Goal: Task Accomplishment & Management: Manage account settings

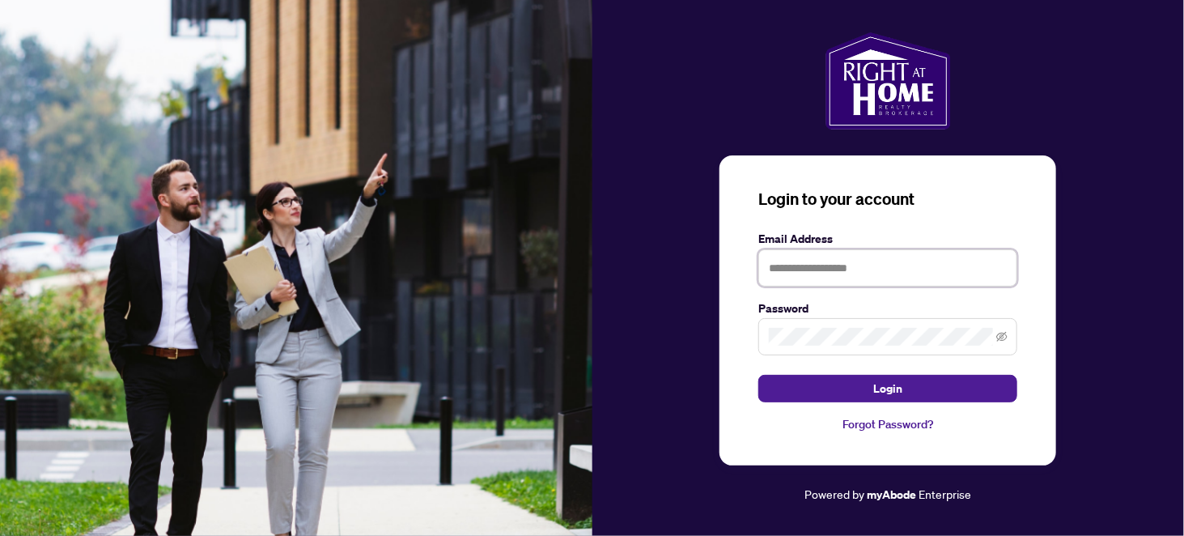
click at [825, 259] on input "text" at bounding box center [887, 267] width 259 height 37
type input "**********"
click at [758, 375] on button "Login" at bounding box center [887, 389] width 259 height 28
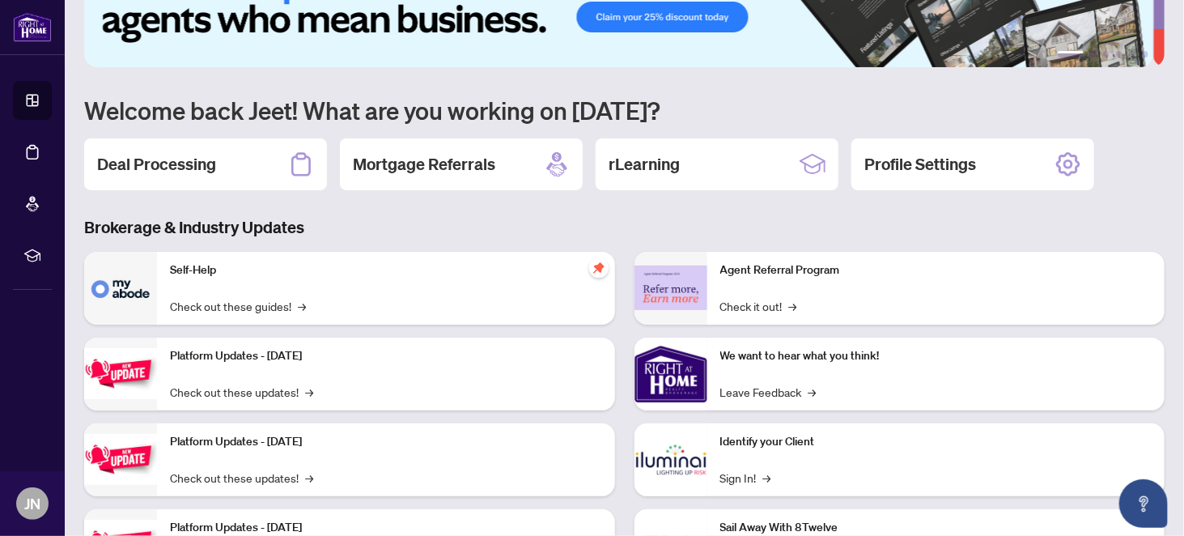
scroll to position [81, 0]
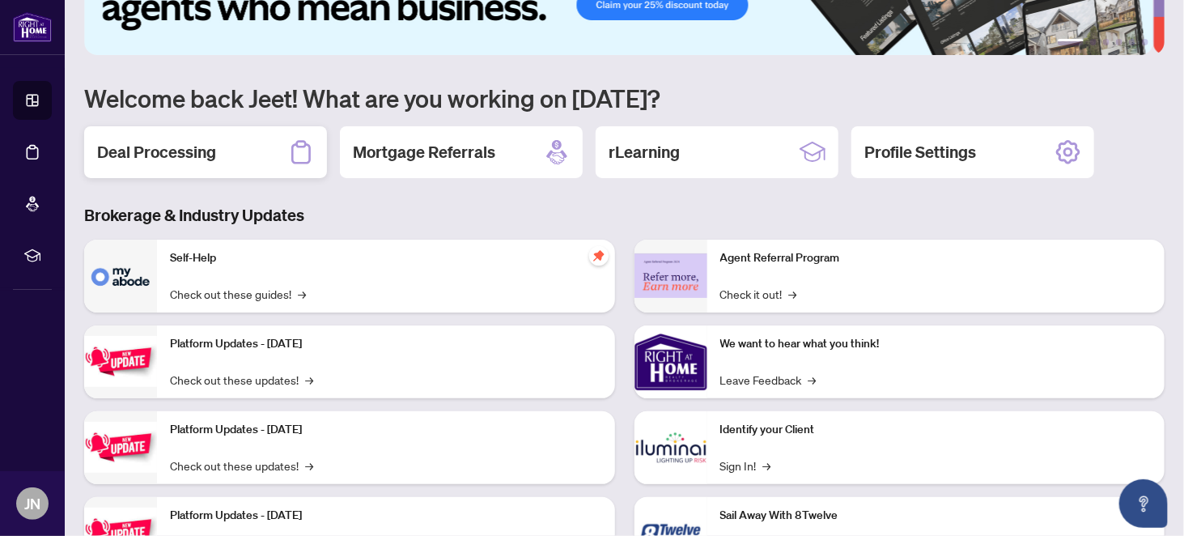
click at [165, 151] on h2 "Deal Processing" at bounding box center [156, 152] width 119 height 23
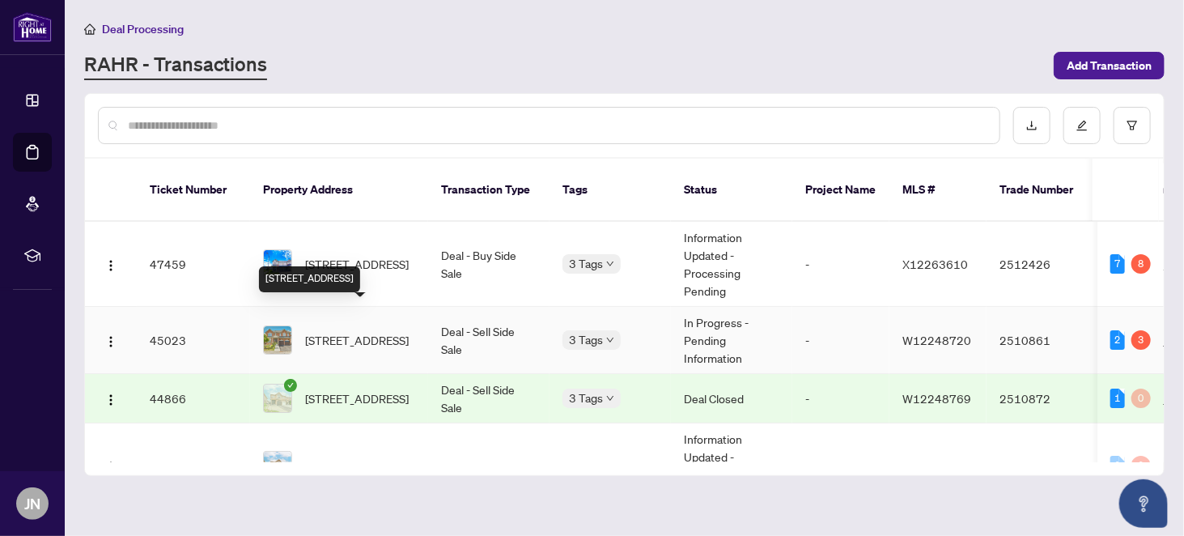
click at [405, 331] on span "[STREET_ADDRESS]" at bounding box center [357, 340] width 104 height 18
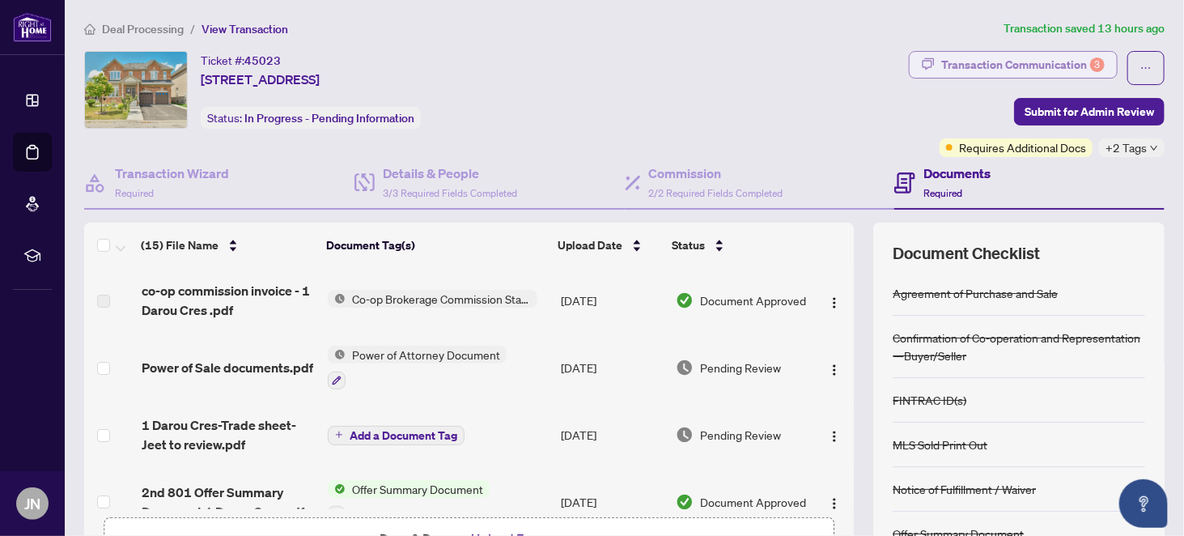
click at [946, 62] on div "Transaction Communication 3" at bounding box center [1022, 65] width 163 height 26
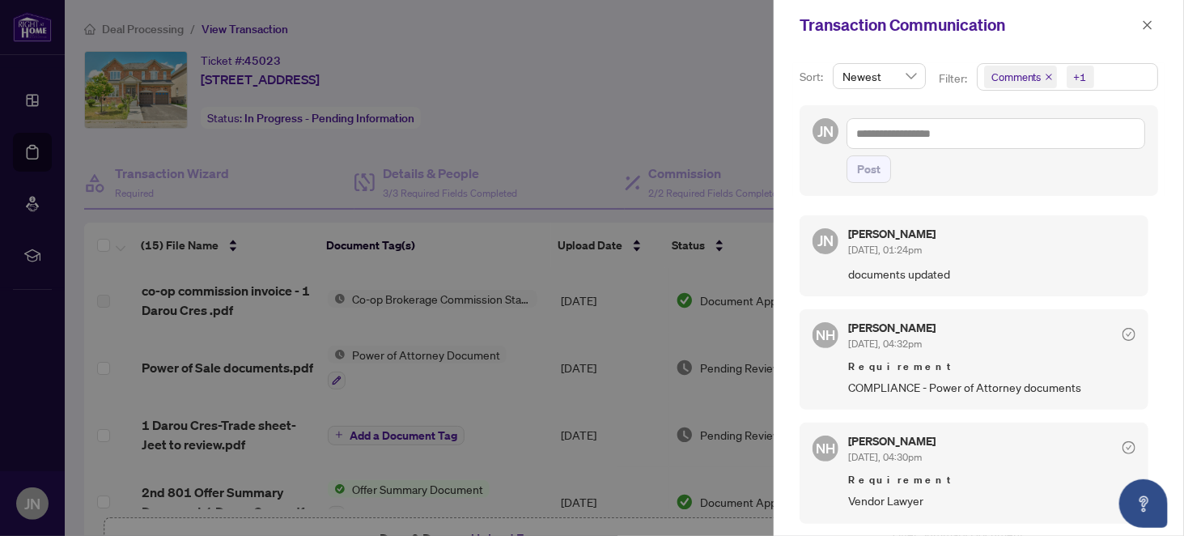
click at [737, 136] on div at bounding box center [592, 268] width 1184 height 536
click at [738, 227] on div at bounding box center [592, 268] width 1184 height 536
click at [1147, 23] on icon "close" at bounding box center [1147, 24] width 9 height 9
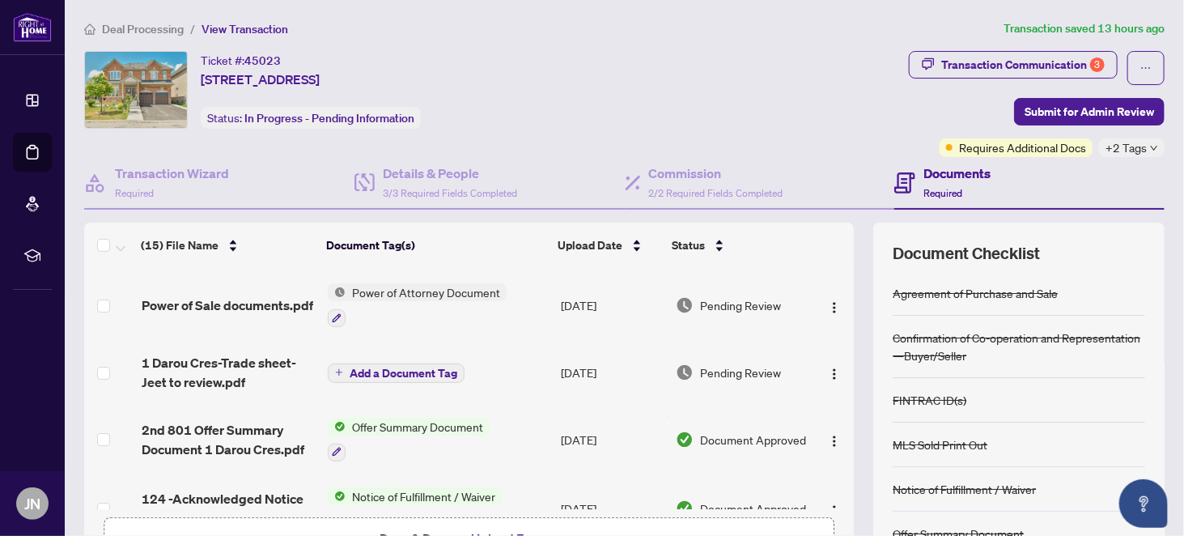
scroll to position [81, 0]
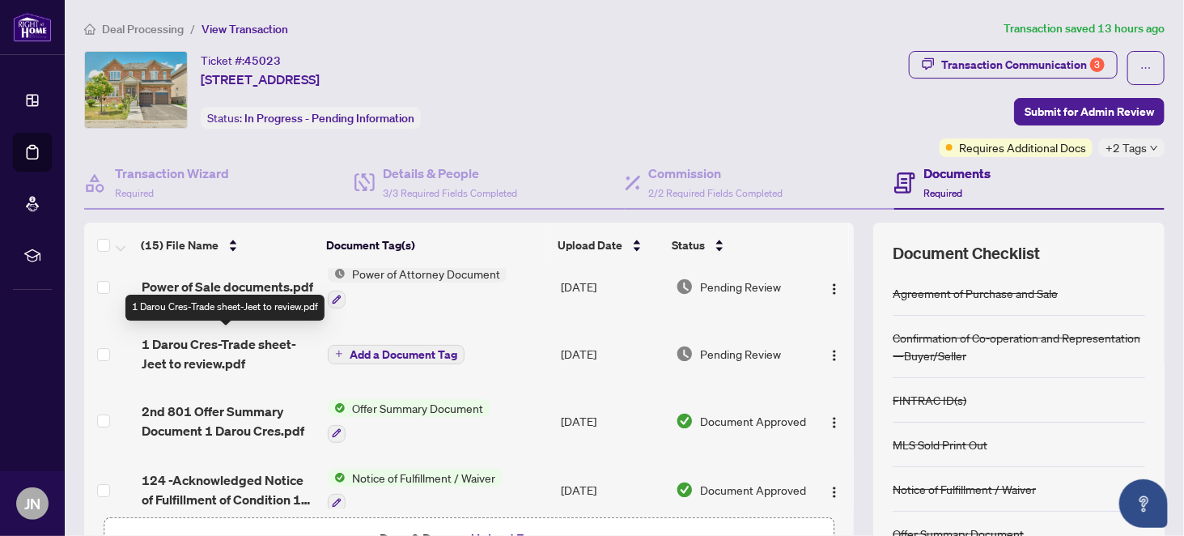
click at [244, 346] on span "1 Darou Cres-Trade sheet-Jeet to review.pdf" at bounding box center [228, 353] width 173 height 39
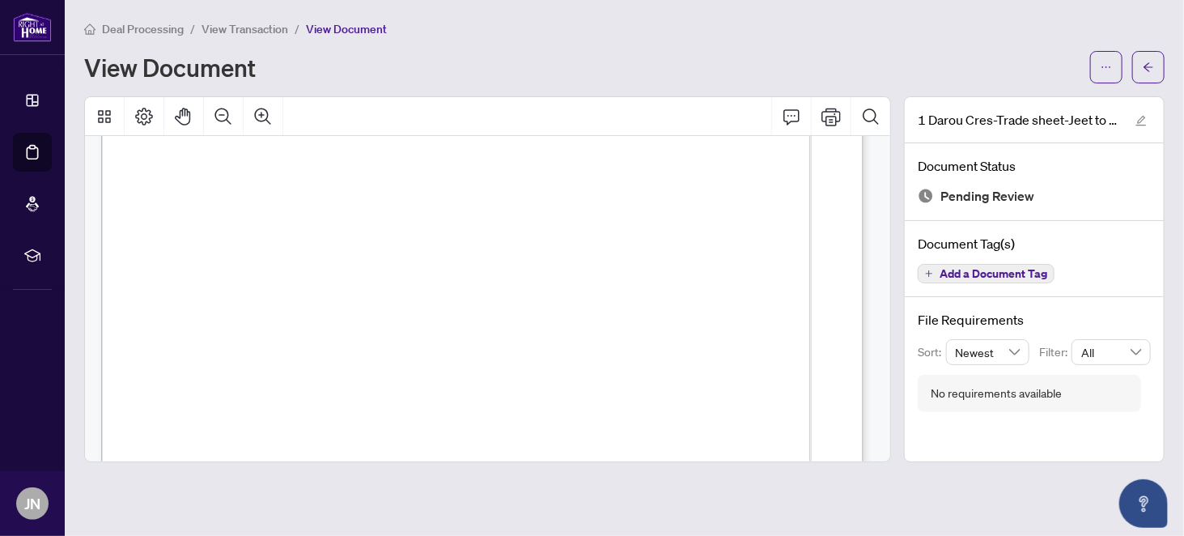
scroll to position [81, 0]
click at [1151, 62] on icon "arrow-left" at bounding box center [1148, 66] width 11 height 11
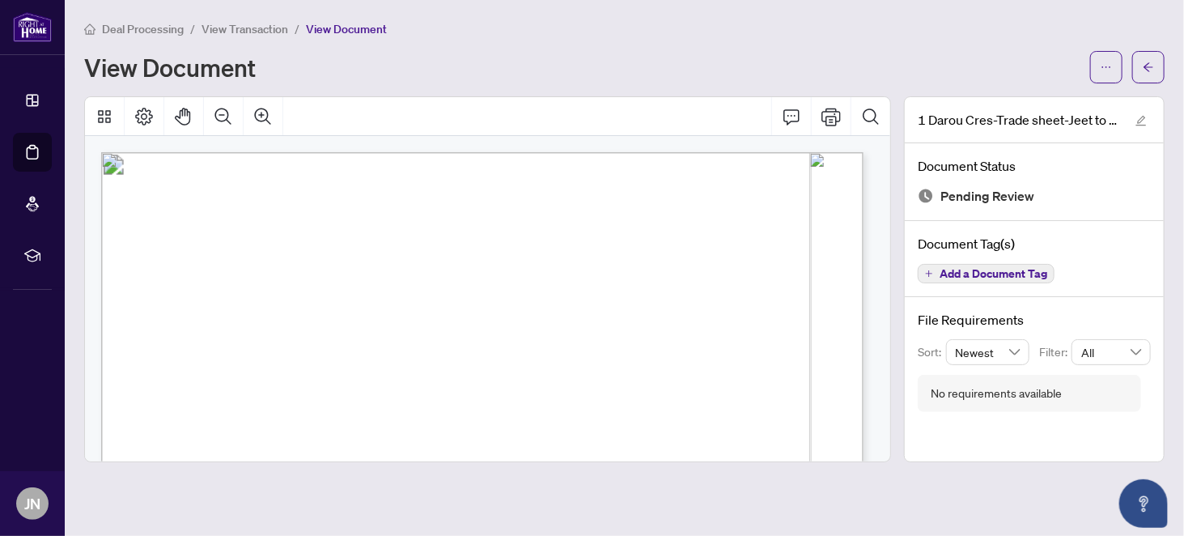
click at [139, 25] on span "Deal Processing" at bounding box center [143, 29] width 82 height 15
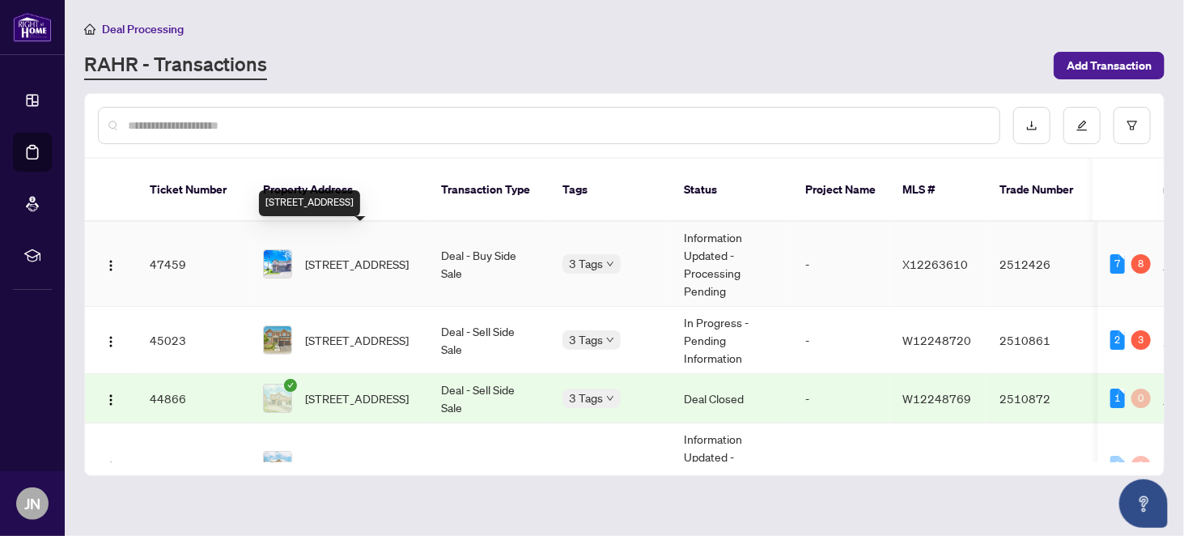
click at [330, 255] on span "[STREET_ADDRESS]" at bounding box center [357, 264] width 104 height 18
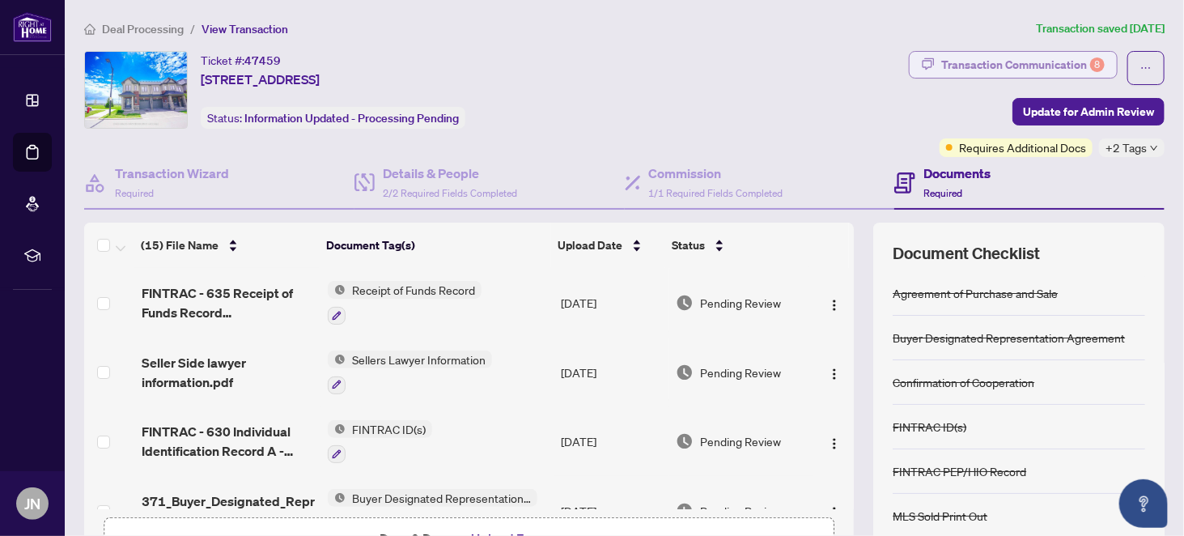
click at [965, 61] on div "Transaction Communication 8" at bounding box center [1022, 65] width 163 height 26
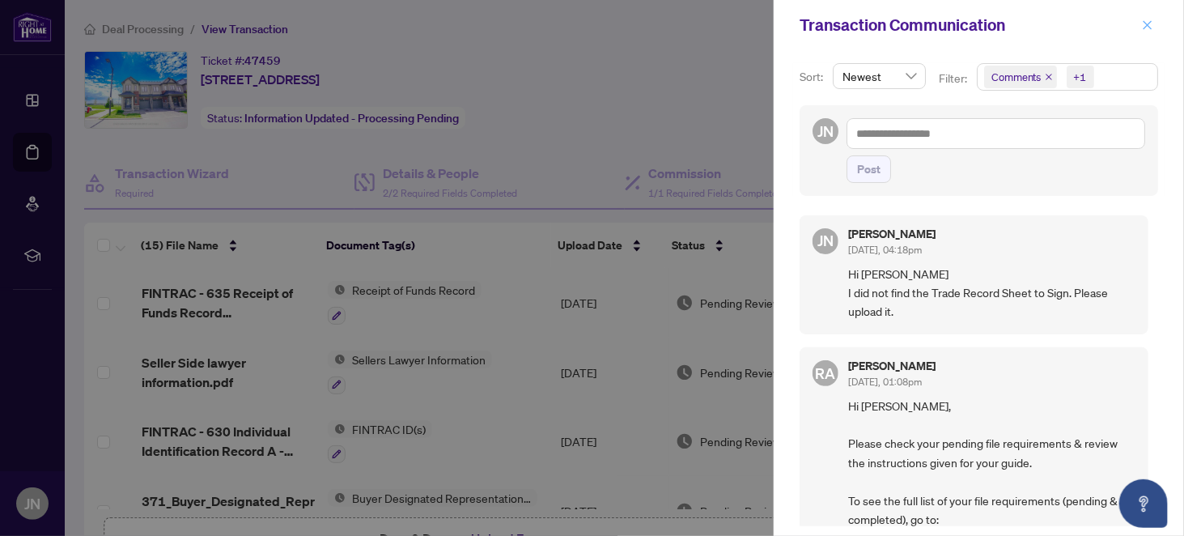
click at [1148, 25] on icon "close" at bounding box center [1147, 24] width 9 height 9
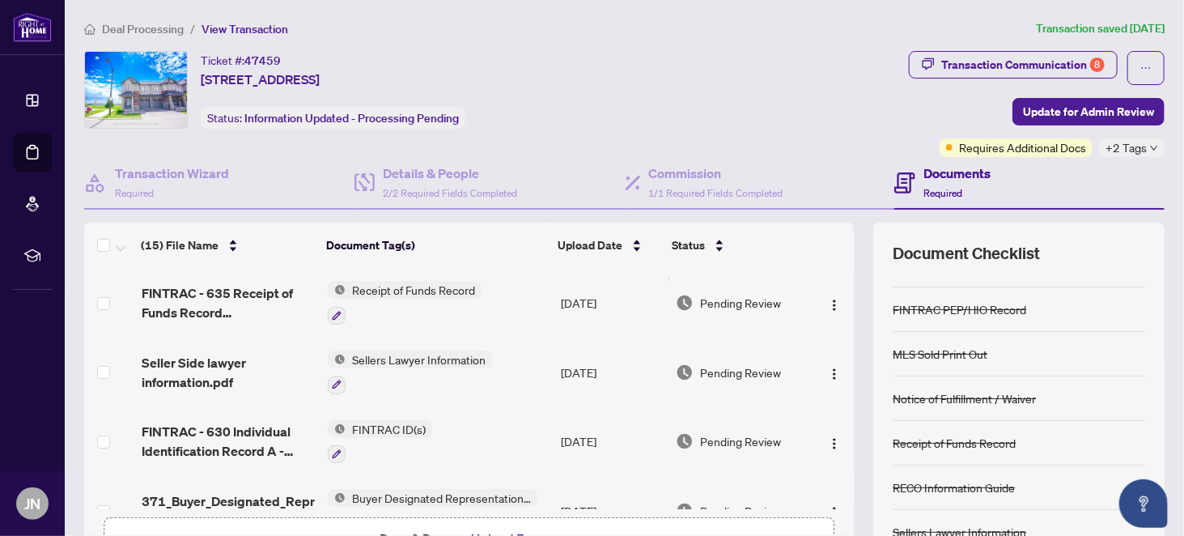
click at [139, 23] on span "Deal Processing" at bounding box center [143, 29] width 82 height 15
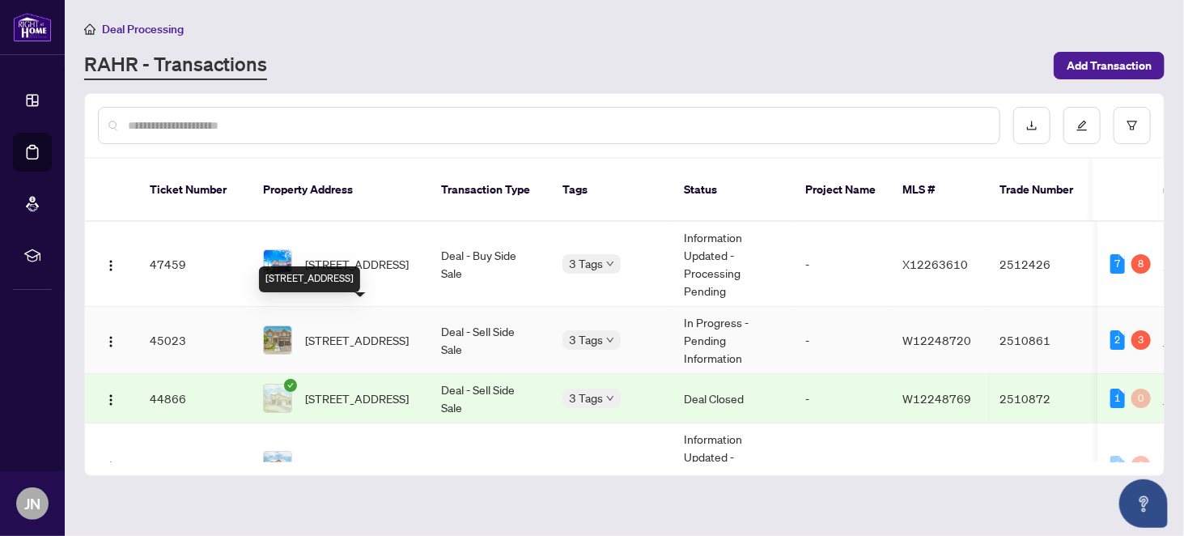
click at [344, 331] on span "[STREET_ADDRESS]" at bounding box center [357, 340] width 104 height 18
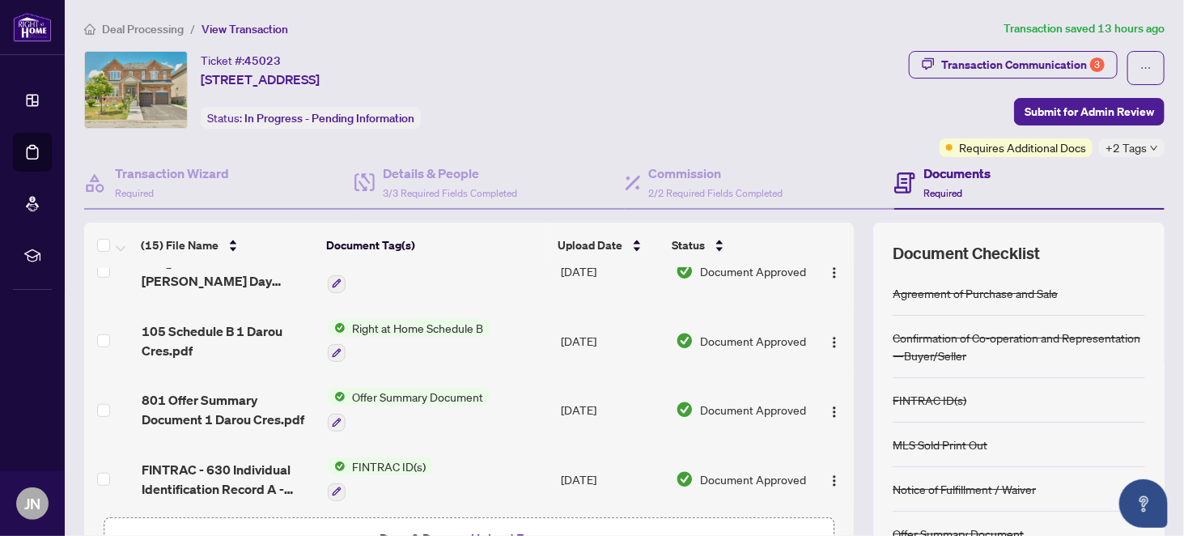
scroll to position [647, 0]
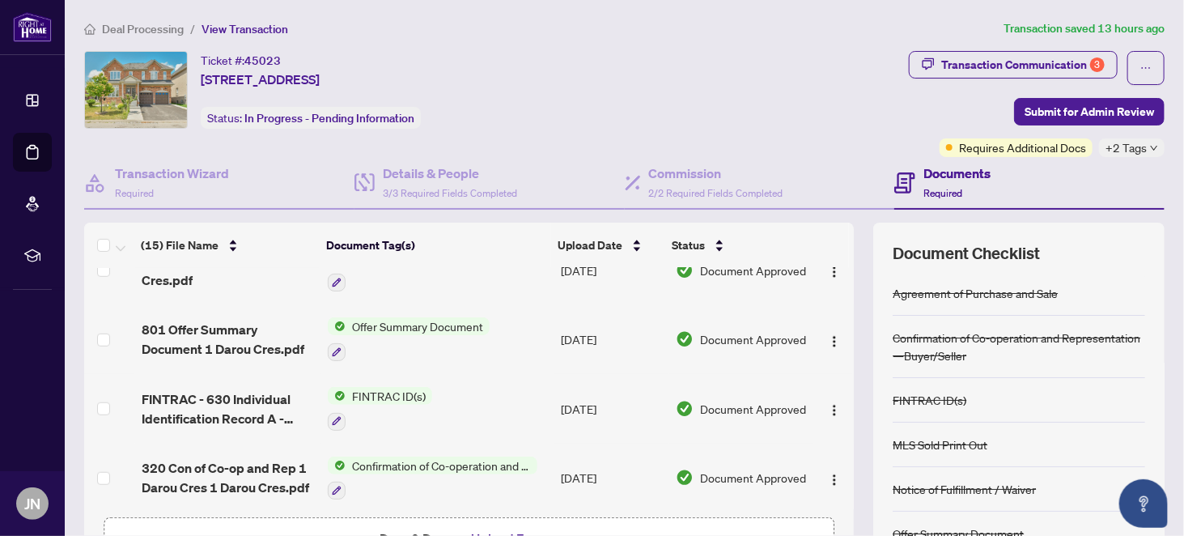
click at [157, 28] on span "Deal Processing" at bounding box center [143, 29] width 82 height 15
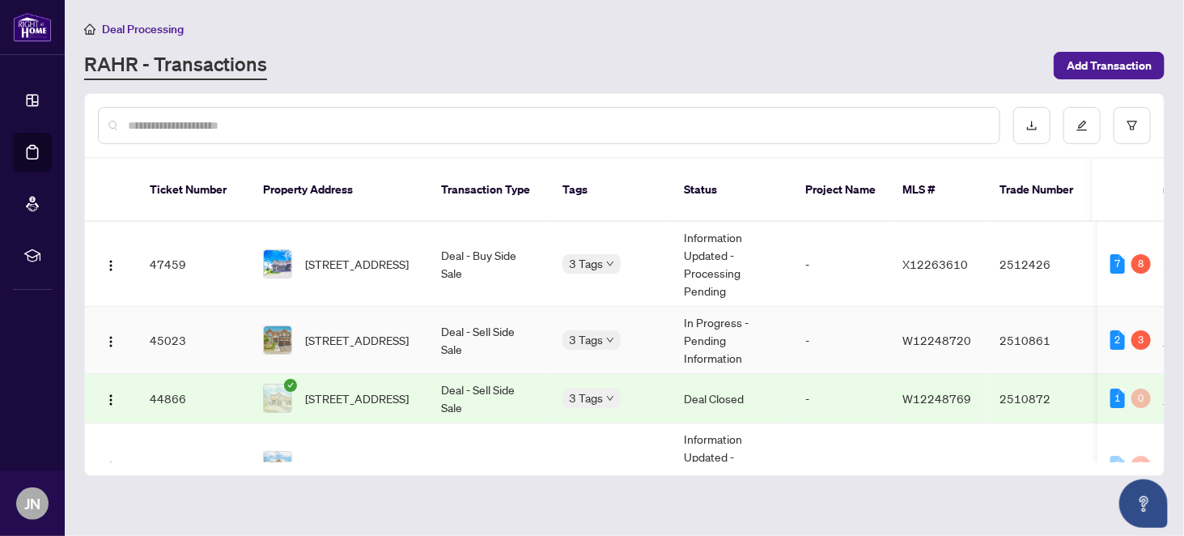
click at [174, 324] on td "45023" at bounding box center [193, 340] width 113 height 67
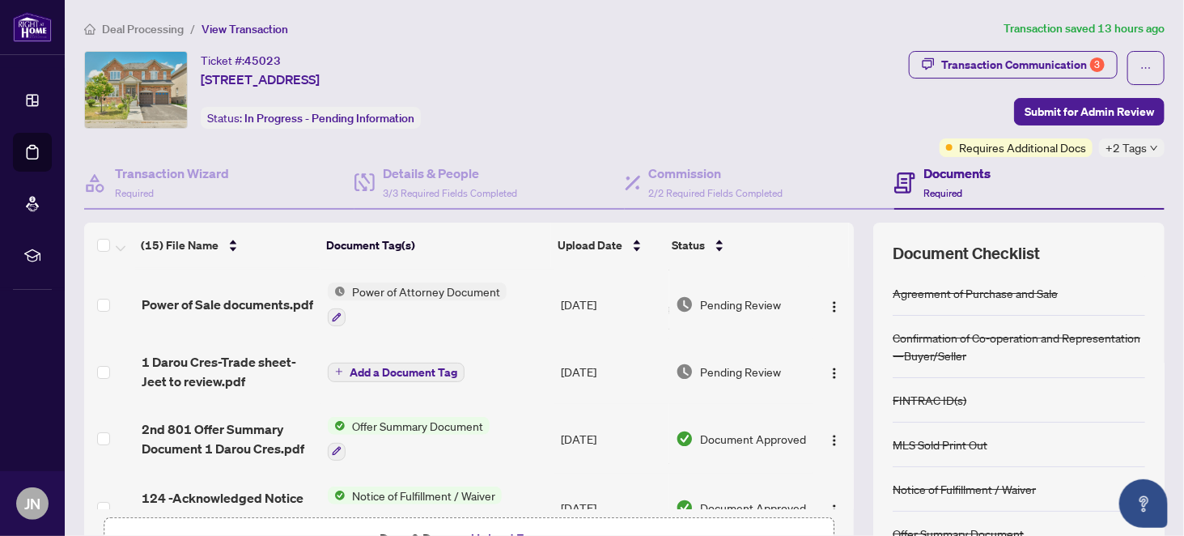
scroll to position [81, 0]
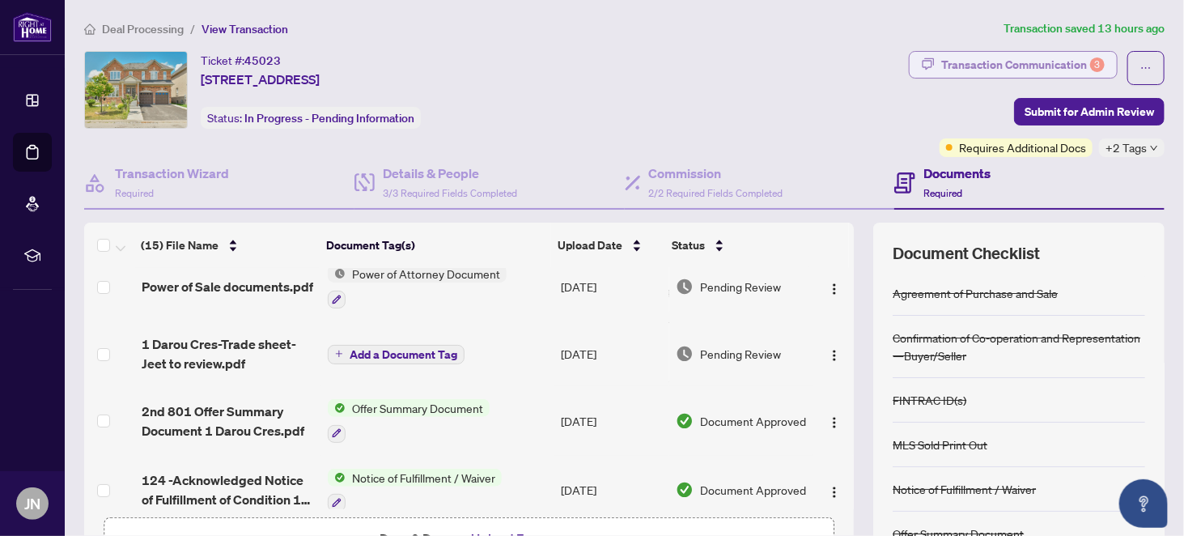
click at [1013, 62] on div "Transaction Communication 3" at bounding box center [1022, 65] width 163 height 26
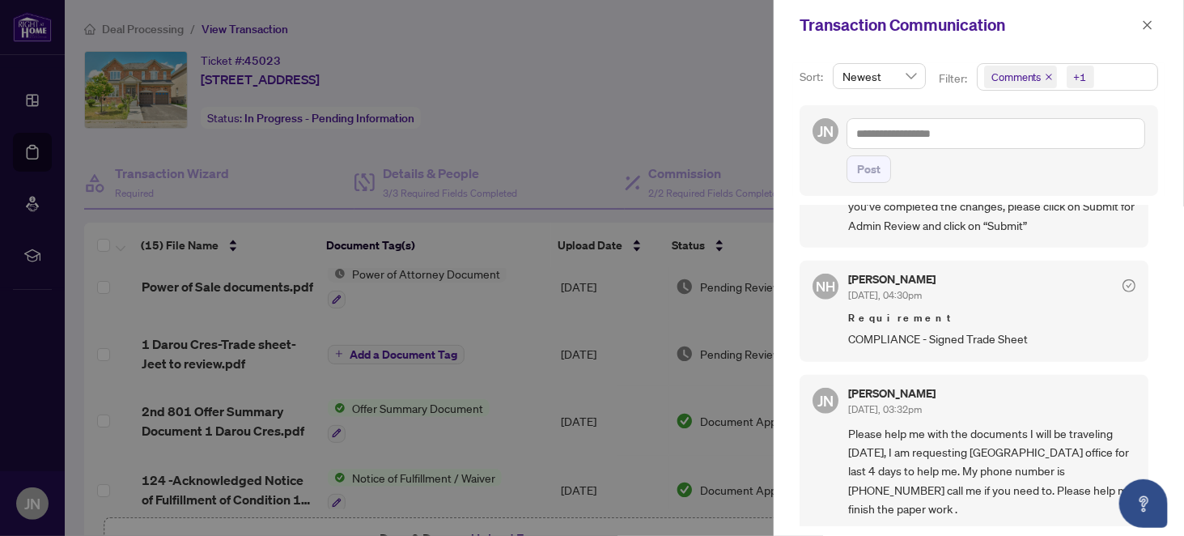
scroll to position [566, 0]
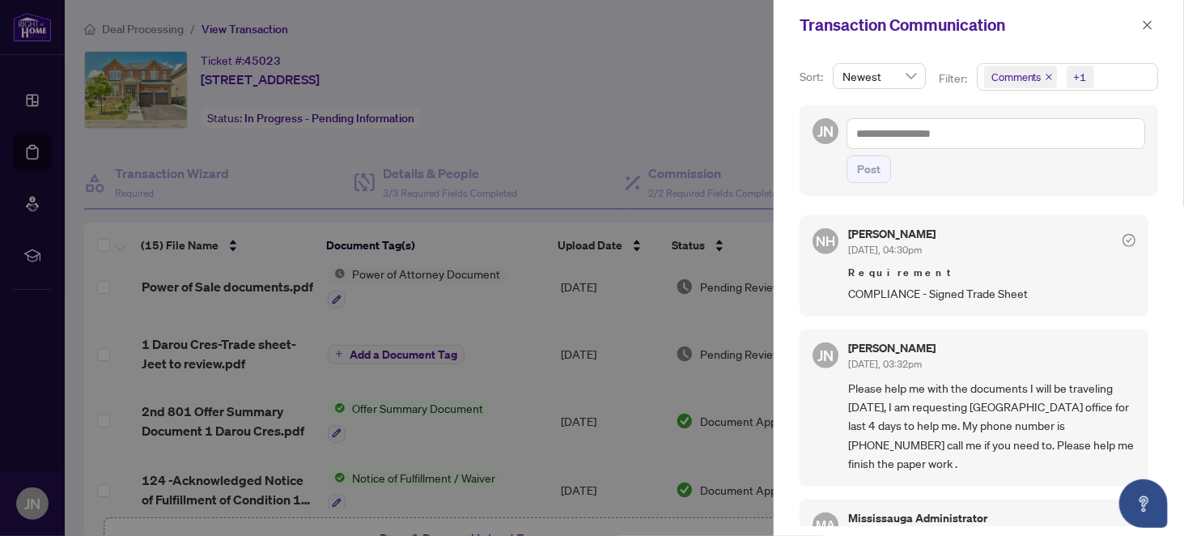
click at [108, 211] on div at bounding box center [592, 268] width 1184 height 536
click at [1147, 23] on icon "close" at bounding box center [1147, 24] width 11 height 11
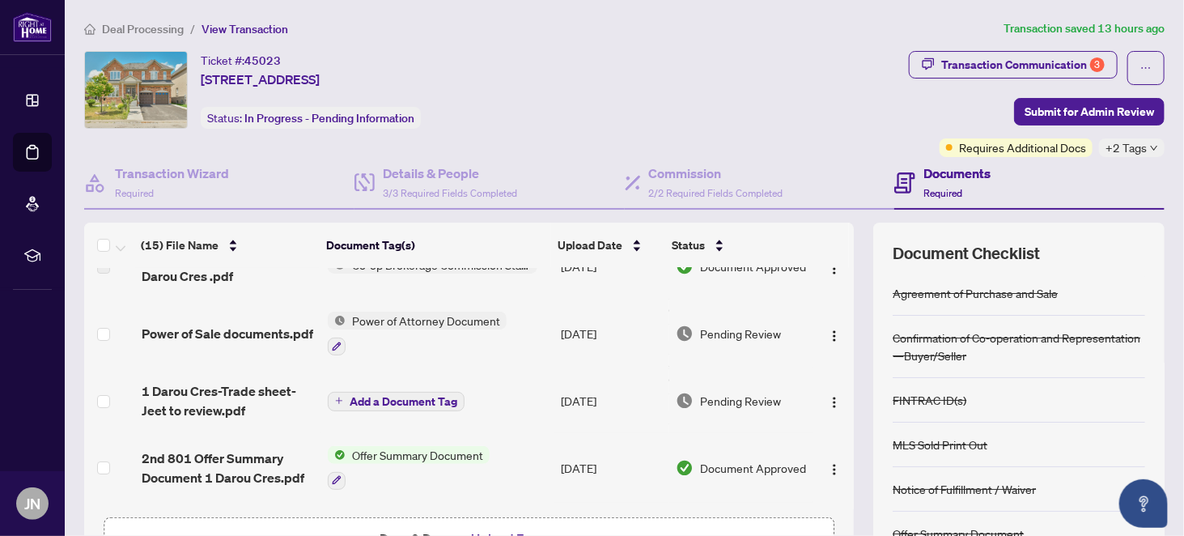
scroll to position [0, 0]
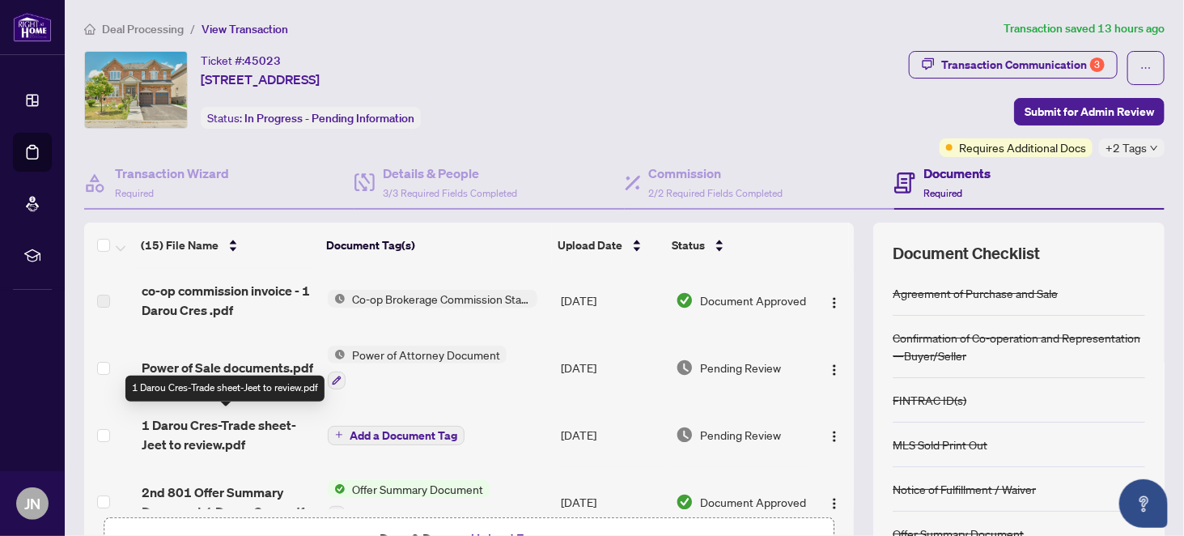
click at [186, 424] on span "1 Darou Cres-Trade sheet-Jeet to review.pdf" at bounding box center [228, 434] width 173 height 39
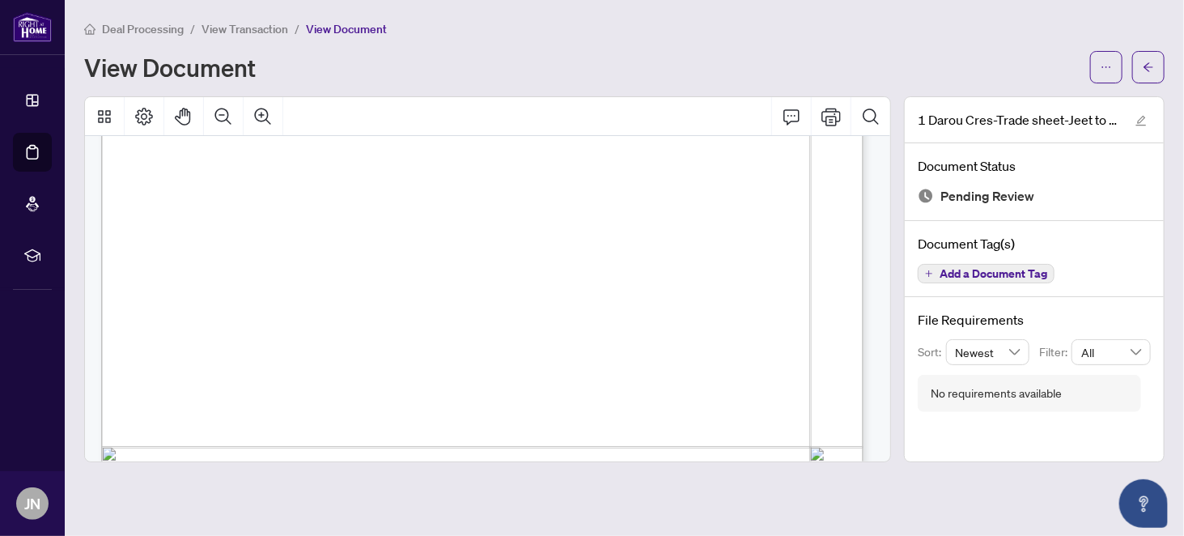
scroll to position [405, 0]
click at [248, 27] on span "View Transaction" at bounding box center [244, 29] width 87 height 15
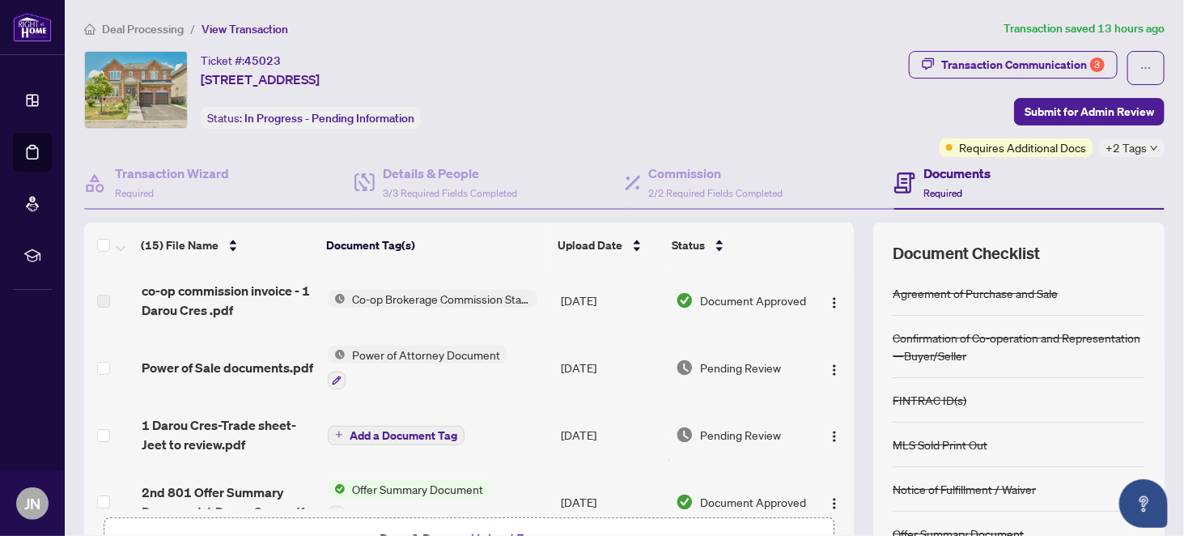
click at [121, 25] on span "Deal Processing" at bounding box center [143, 29] width 82 height 15
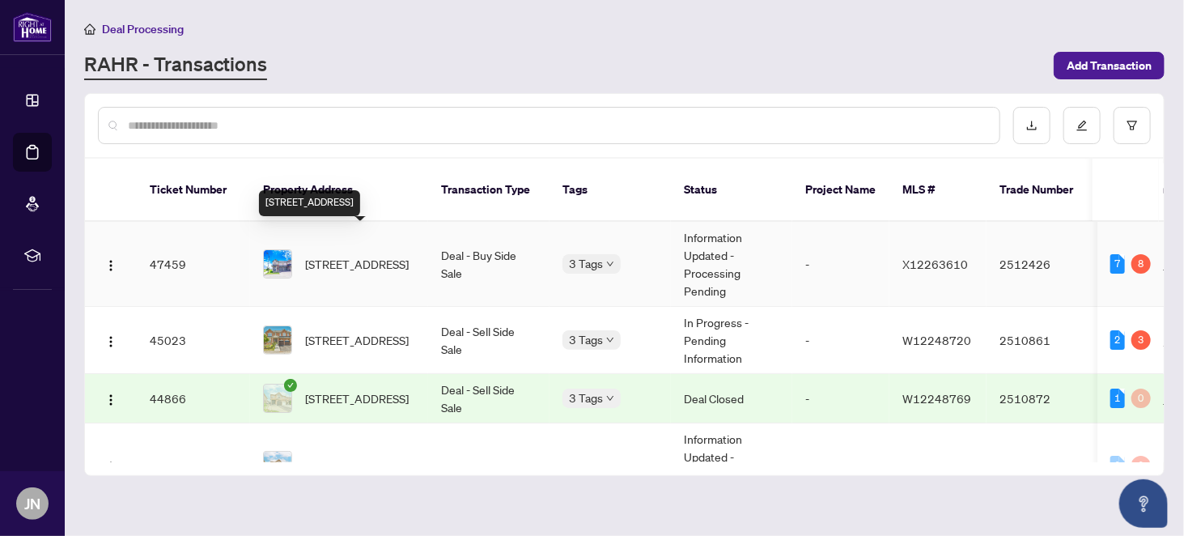
click at [346, 255] on span "[STREET_ADDRESS]" at bounding box center [357, 264] width 104 height 18
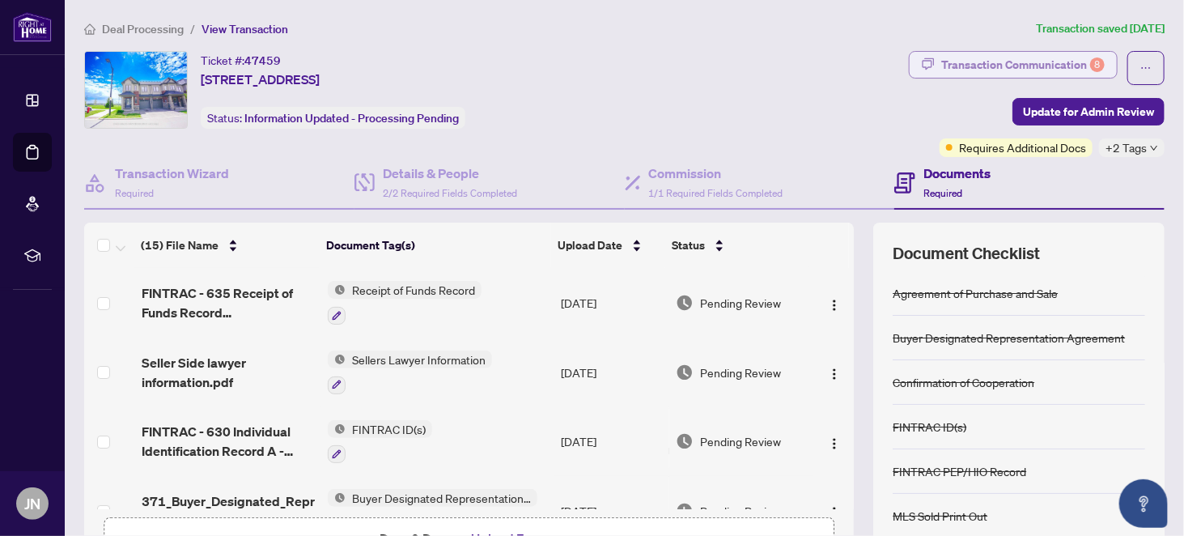
click at [1000, 61] on div "Transaction Communication 8" at bounding box center [1022, 65] width 163 height 26
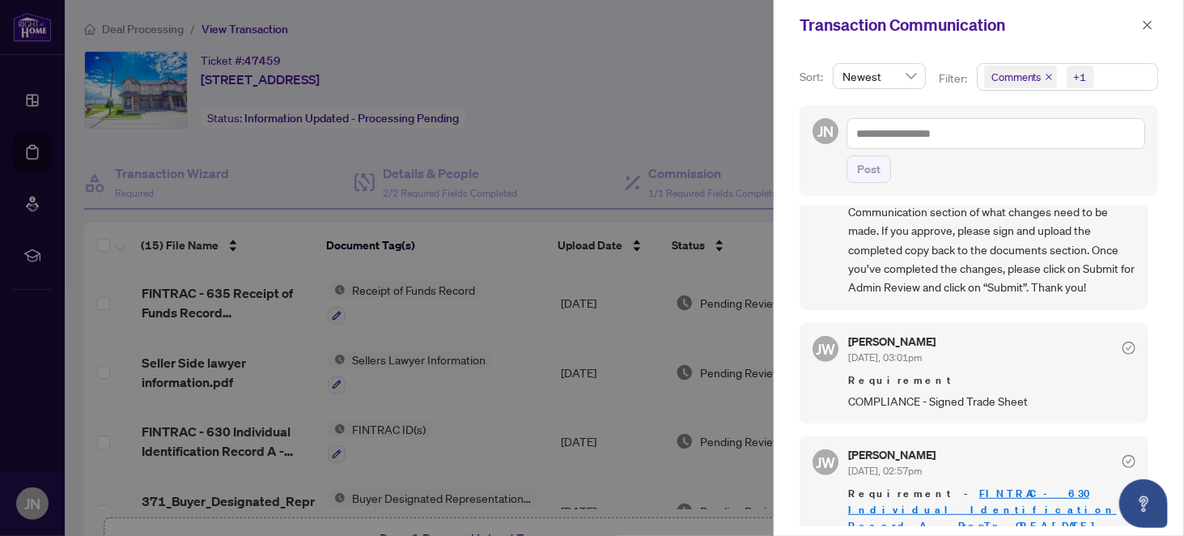
scroll to position [647, 0]
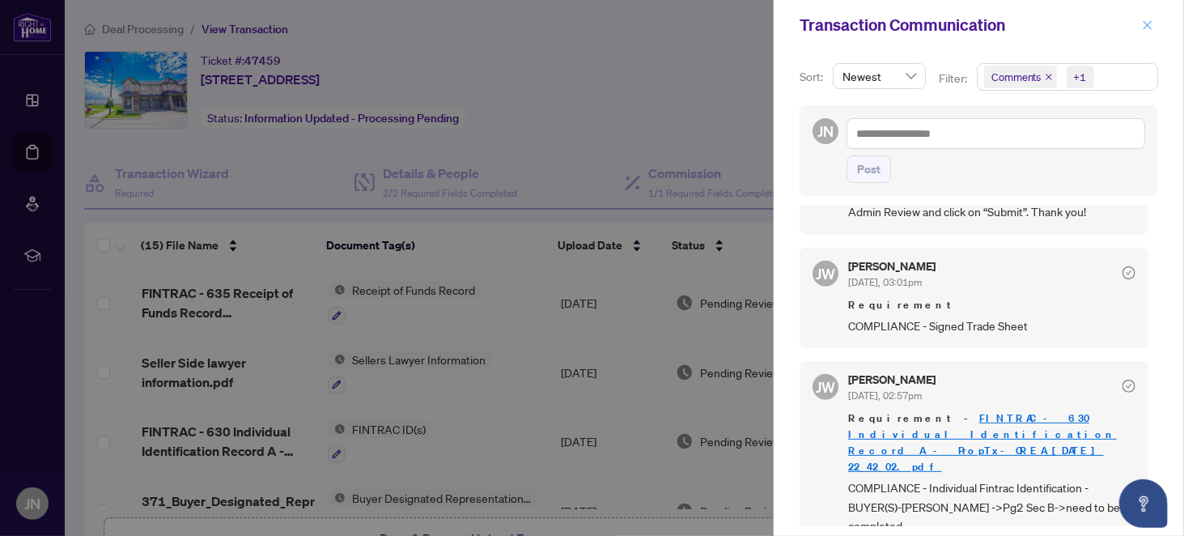
click at [1149, 21] on icon "close" at bounding box center [1147, 24] width 11 height 11
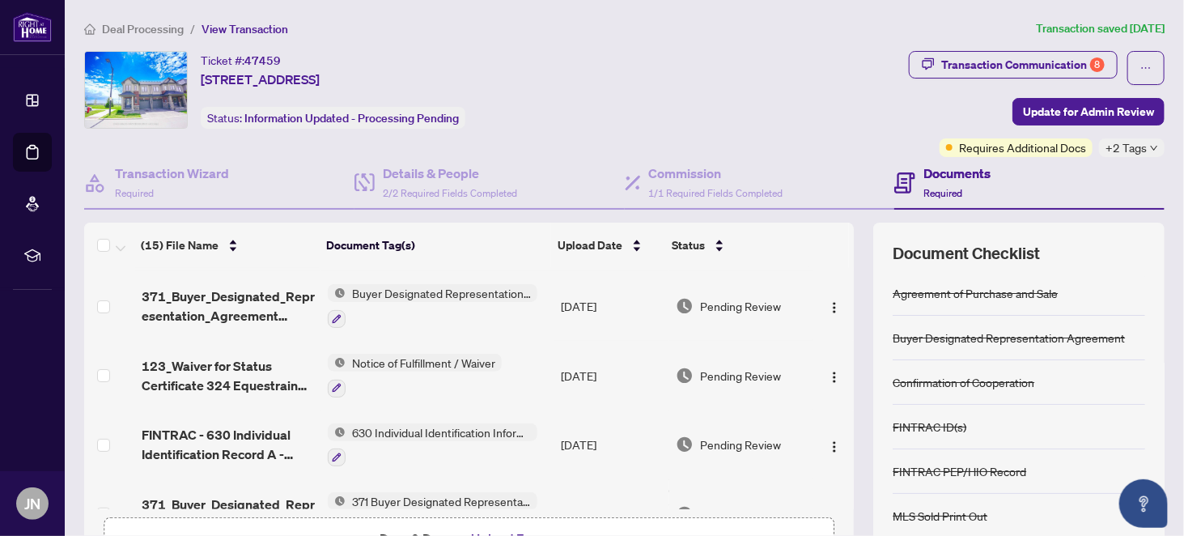
scroll to position [243, 0]
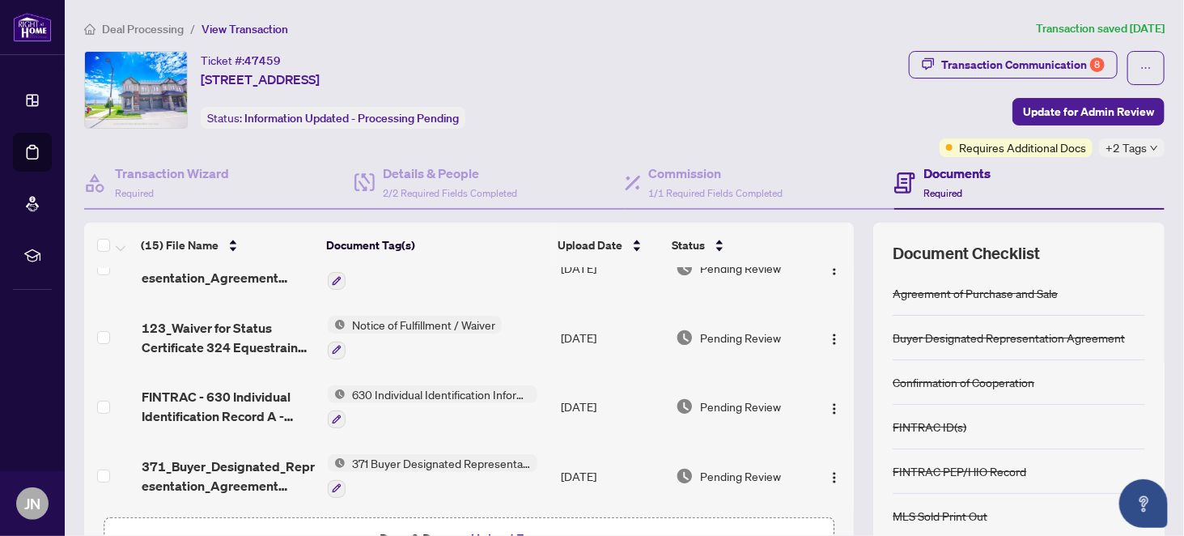
click at [435, 316] on span "Notice of Fulfillment / Waiver" at bounding box center [424, 325] width 156 height 18
click at [333, 346] on icon "button" at bounding box center [337, 350] width 9 height 9
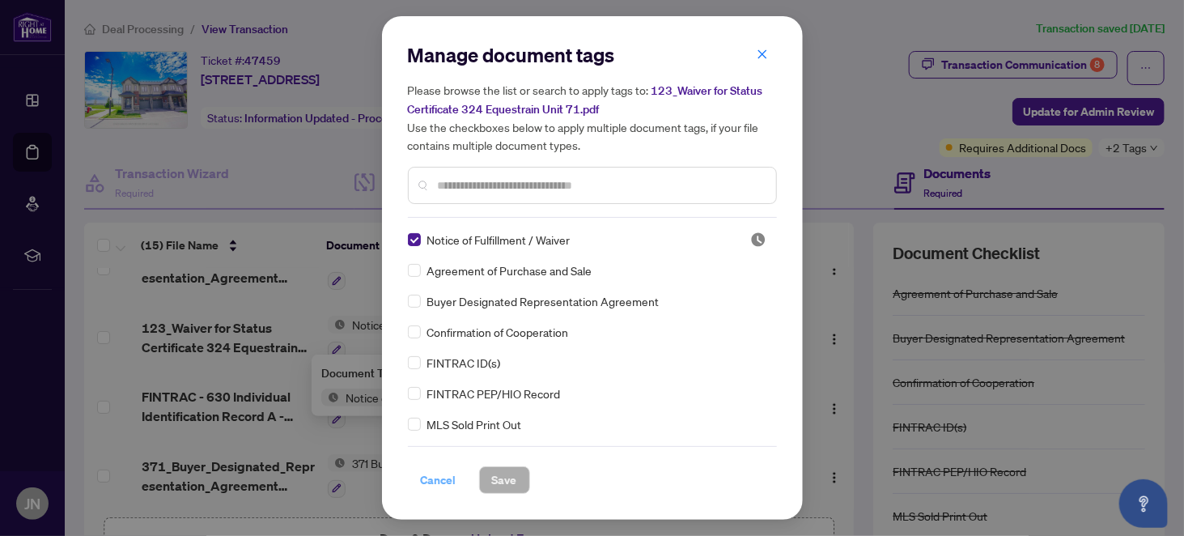
click at [439, 478] on span "Cancel" at bounding box center [439, 480] width 36 height 26
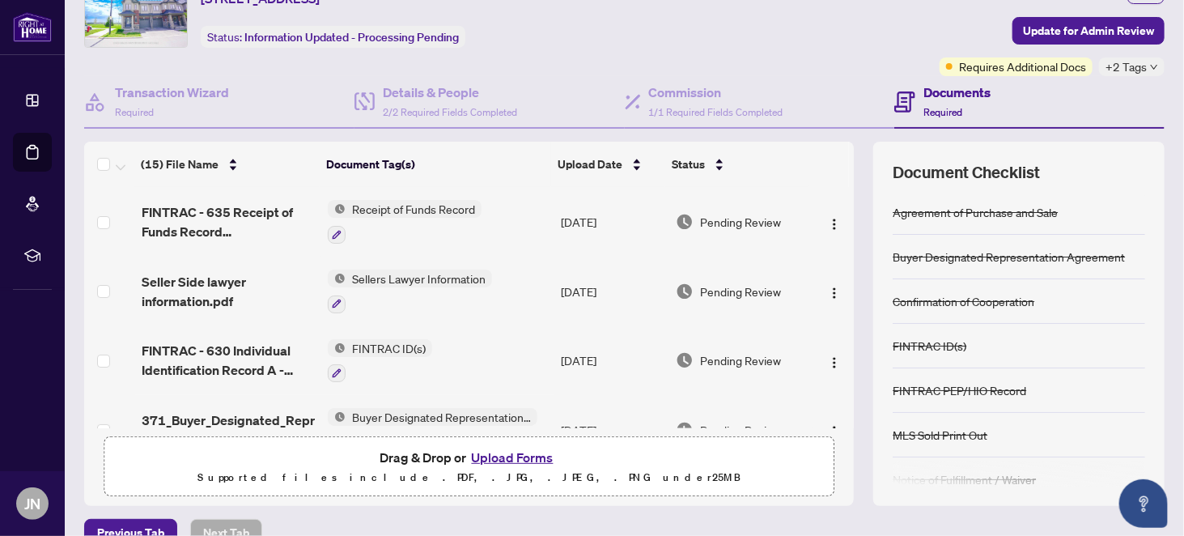
scroll to position [163, 0]
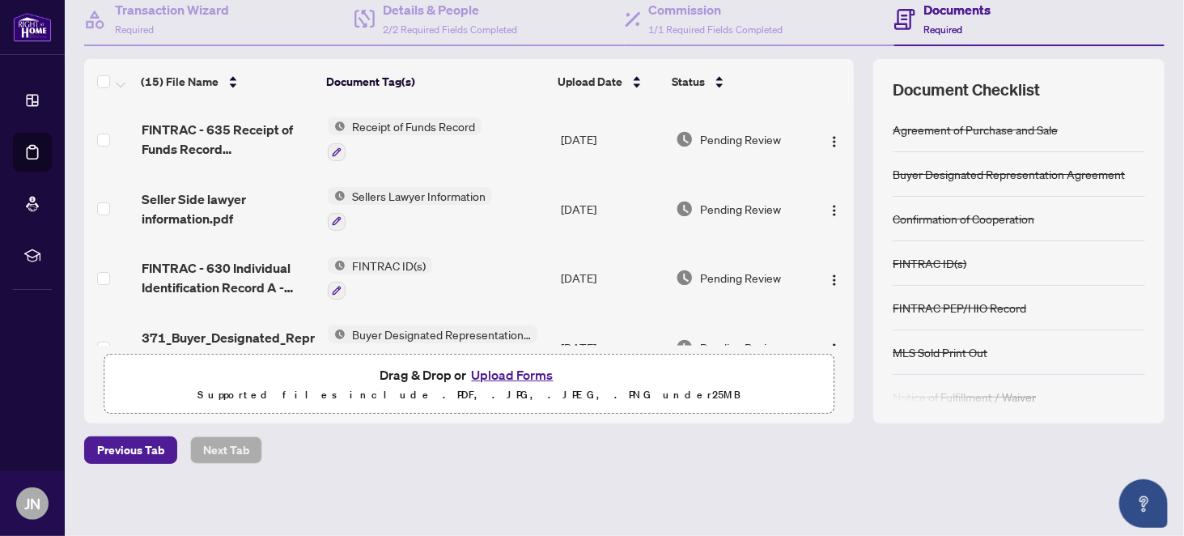
click at [496, 373] on button "Upload Forms" at bounding box center [512, 374] width 91 height 21
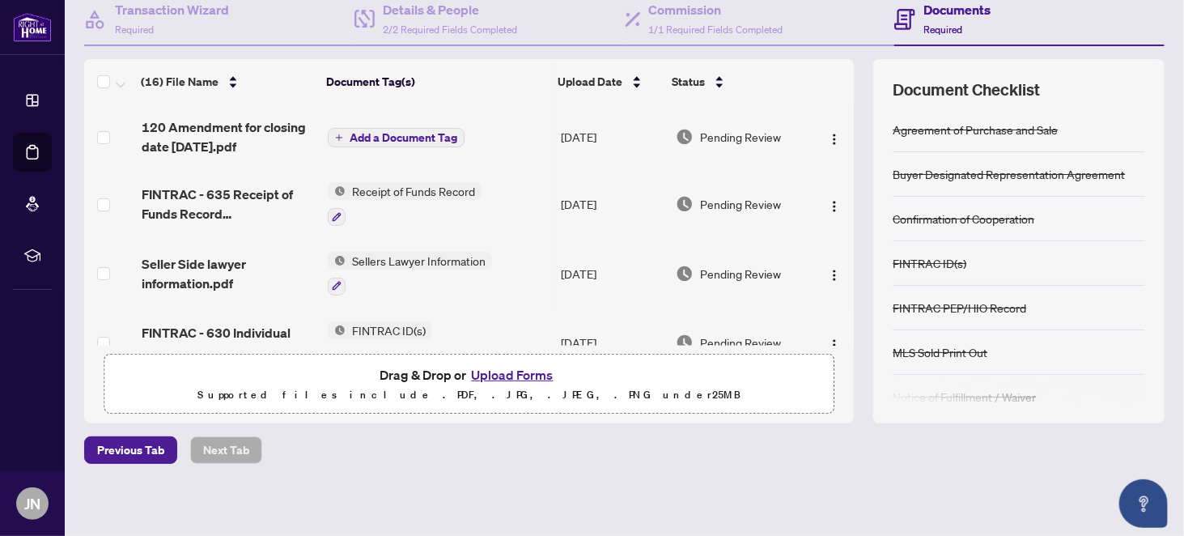
click at [363, 134] on span "Add a Document Tag" at bounding box center [404, 137] width 108 height 11
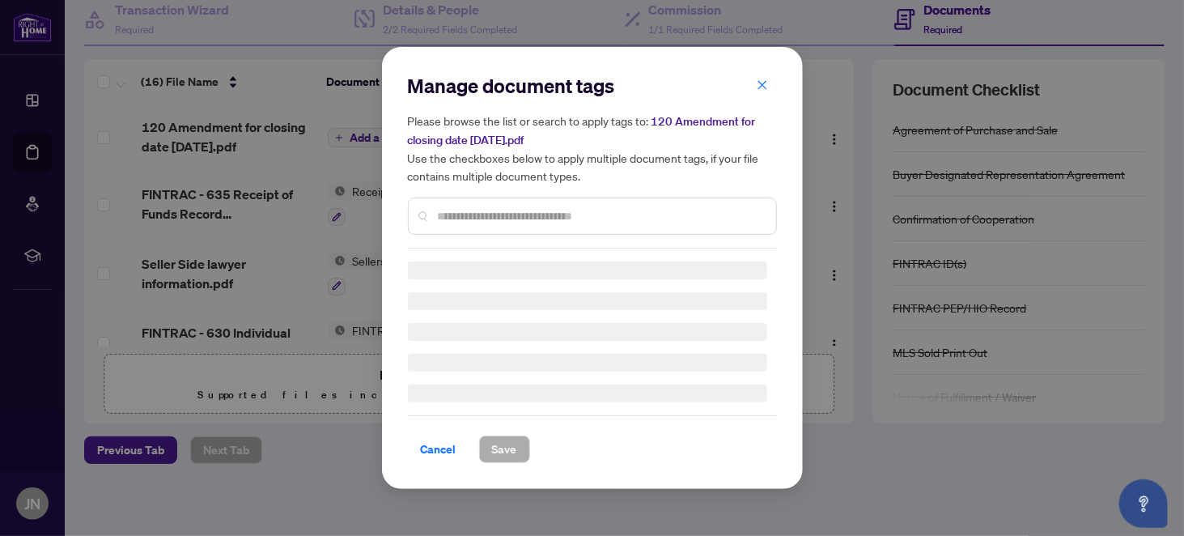
click at [460, 222] on div "Manage document tags Please browse the list or search to apply tags to: 120 Ame…" at bounding box center [592, 268] width 369 height 390
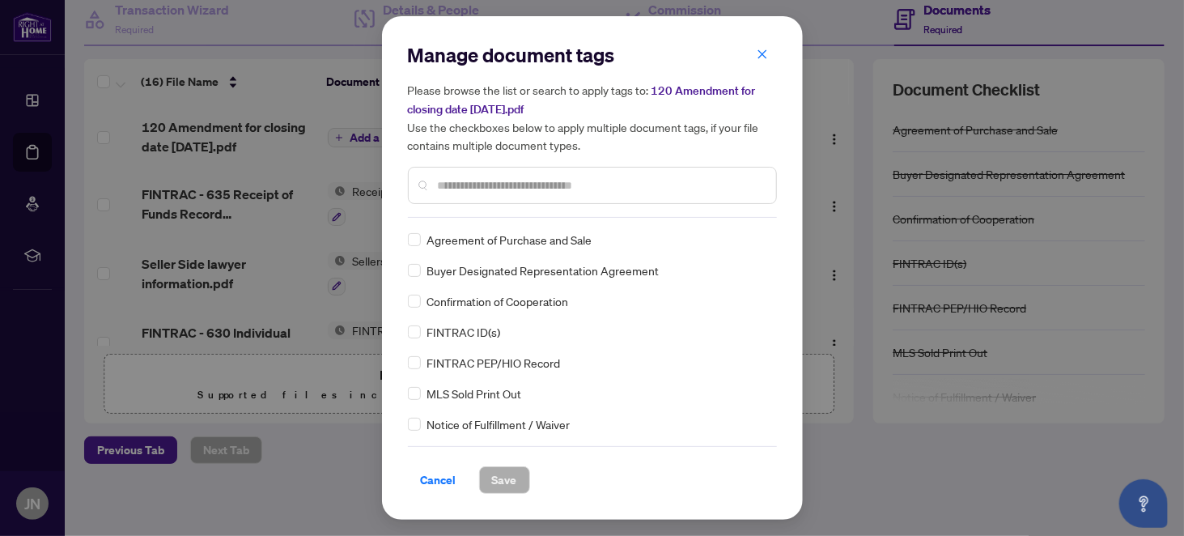
click at [464, 193] on input "text" at bounding box center [600, 185] width 325 height 18
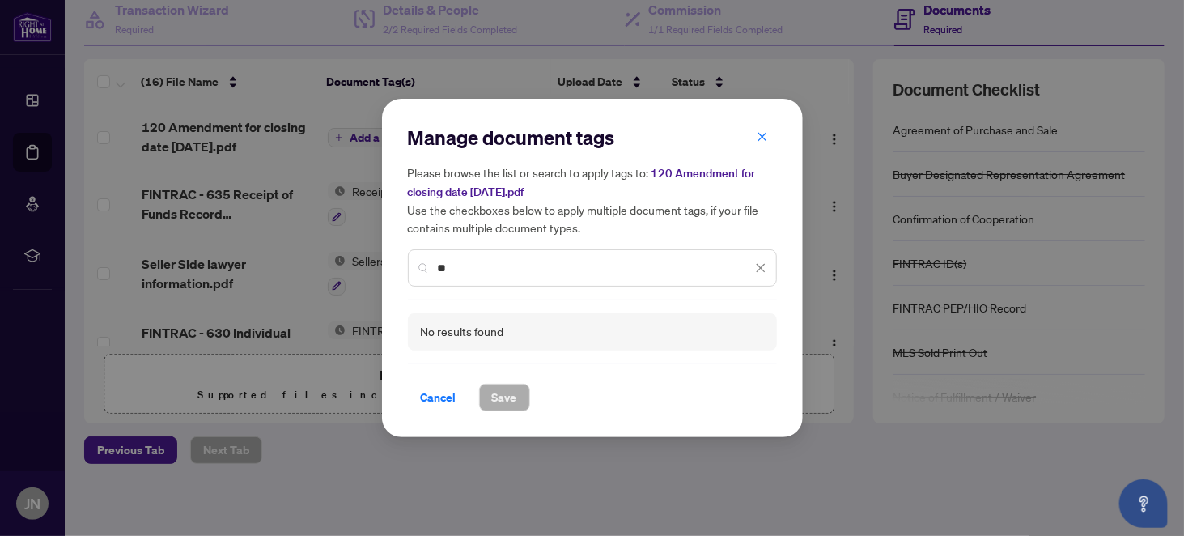
type input "*"
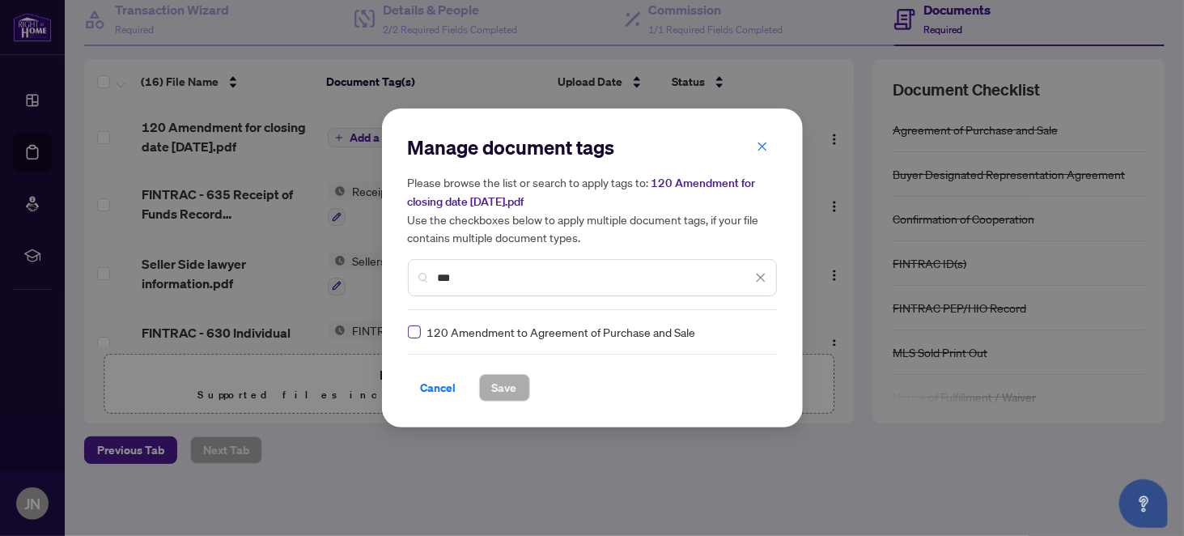
type input "***"
click at [501, 387] on span "Save" at bounding box center [504, 388] width 25 height 26
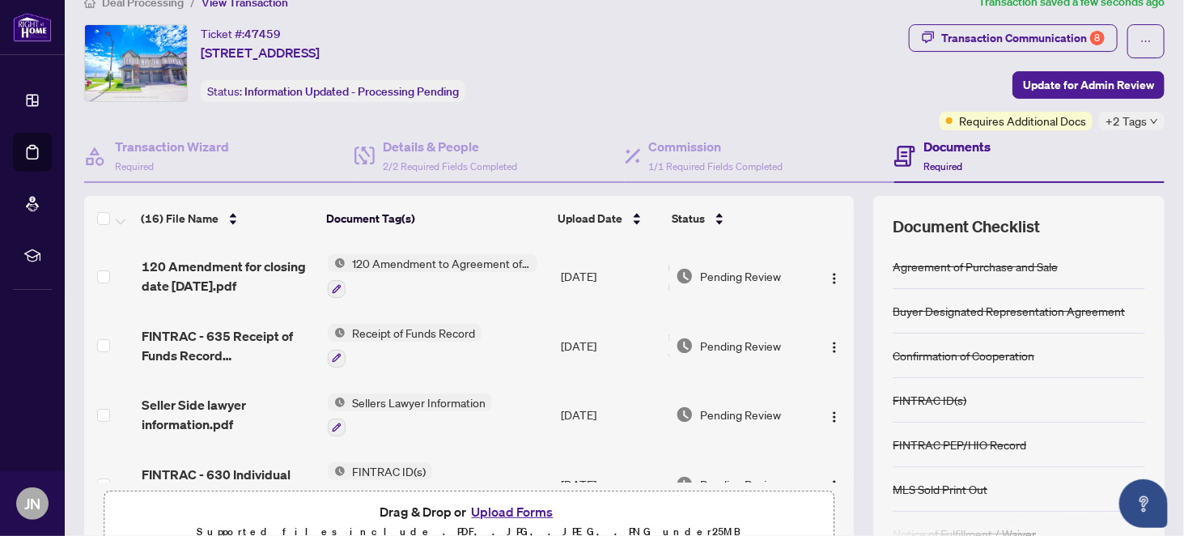
scroll to position [0, 0]
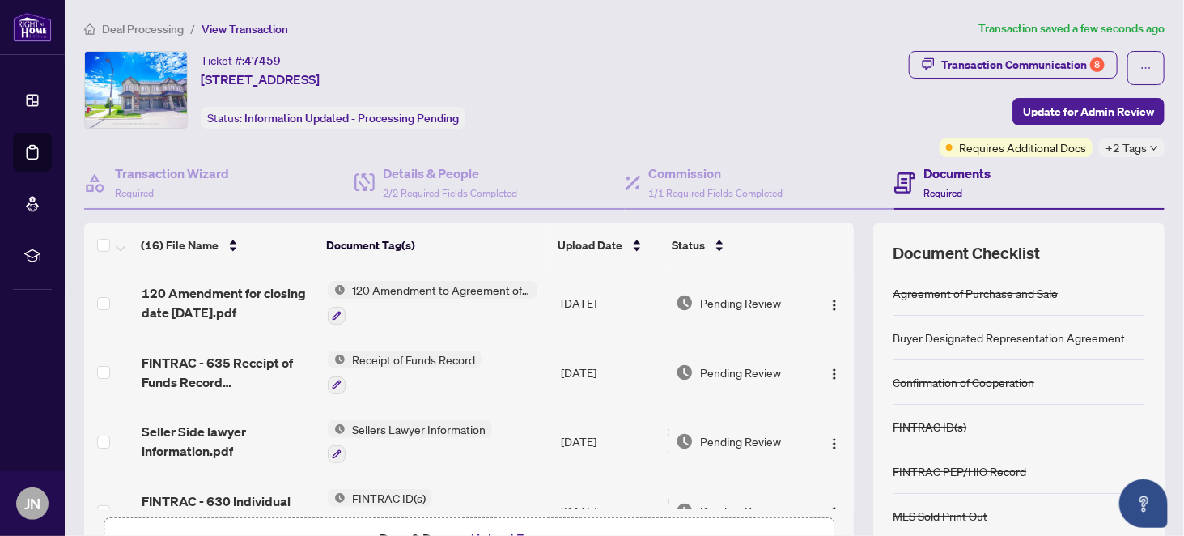
click at [155, 28] on span "Deal Processing" at bounding box center [143, 29] width 82 height 15
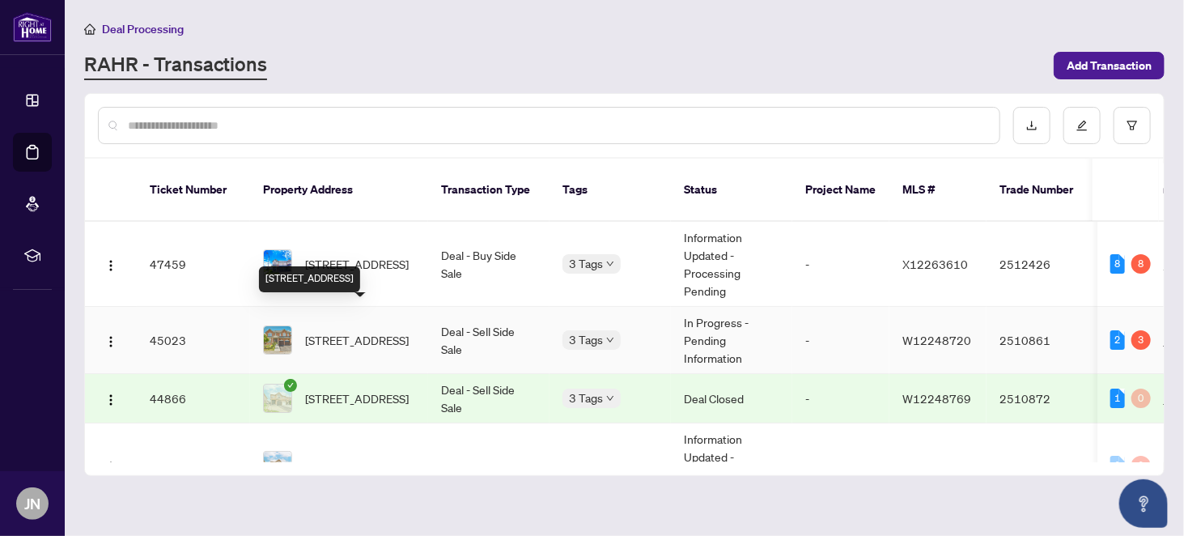
click at [339, 331] on span "[STREET_ADDRESS]" at bounding box center [357, 340] width 104 height 18
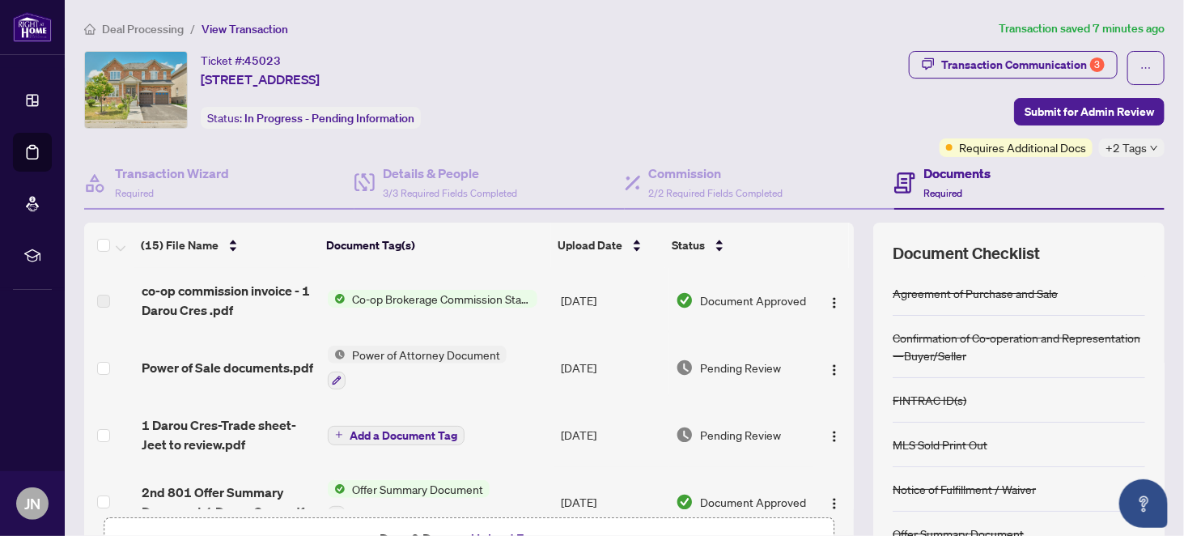
click at [421, 295] on span "Co-op Brokerage Commission Statement" at bounding box center [442, 299] width 192 height 18
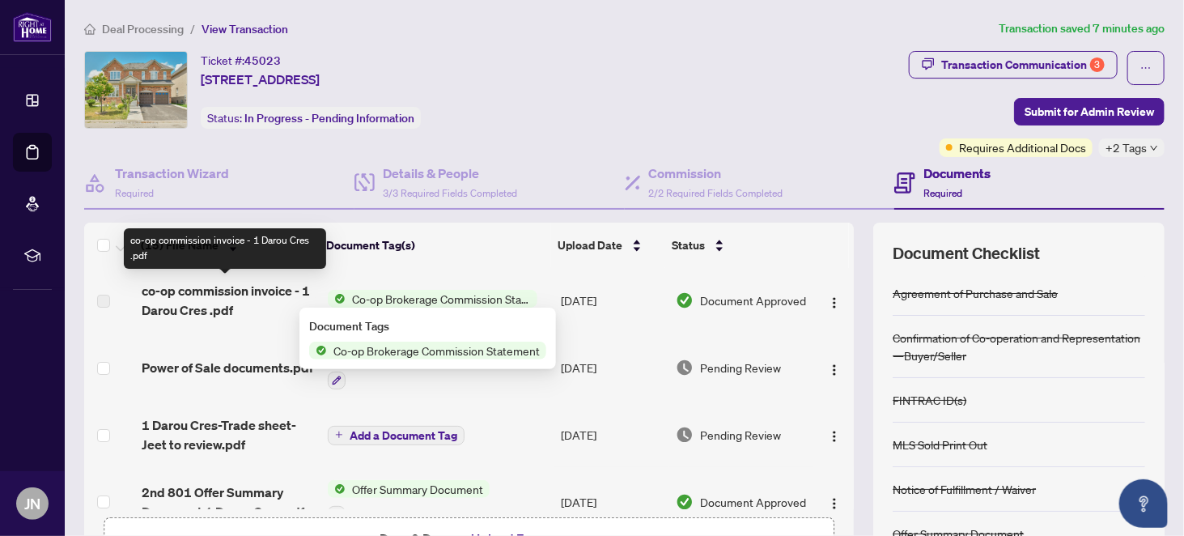
click at [202, 295] on span "co-op commission invoice - 1 Darou Cres .pdf" at bounding box center [228, 300] width 173 height 39
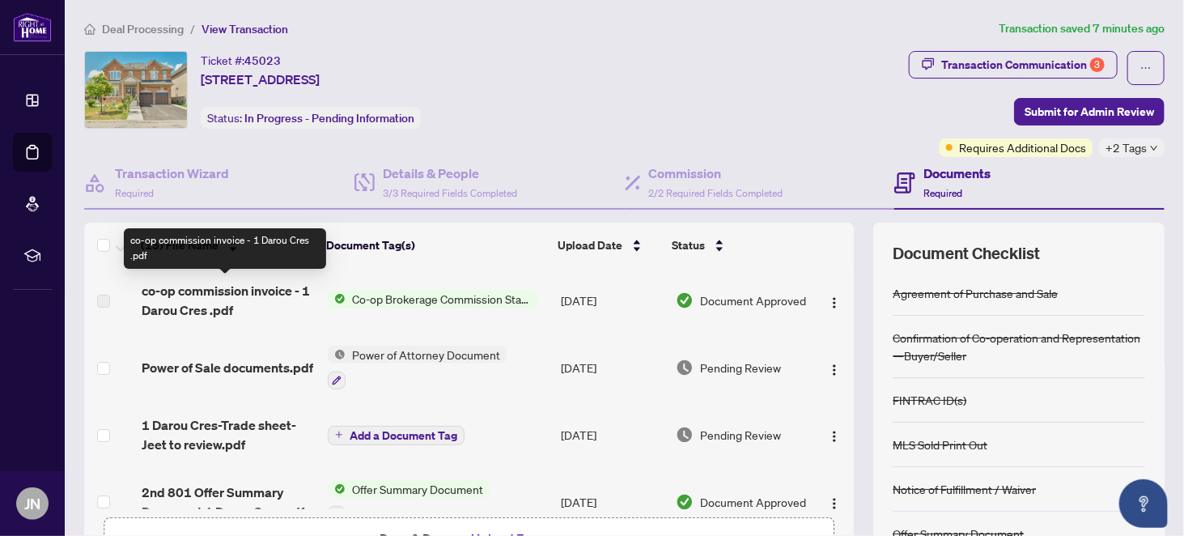
click at [151, 312] on span "co-op commission invoice - 1 Darou Cres .pdf" at bounding box center [228, 300] width 173 height 39
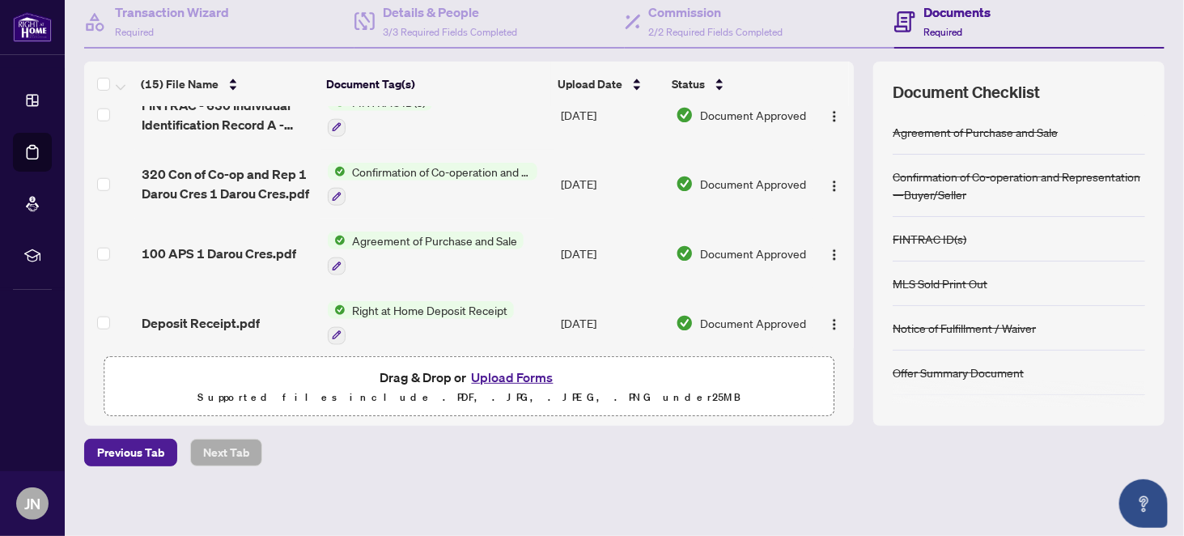
scroll to position [163, 0]
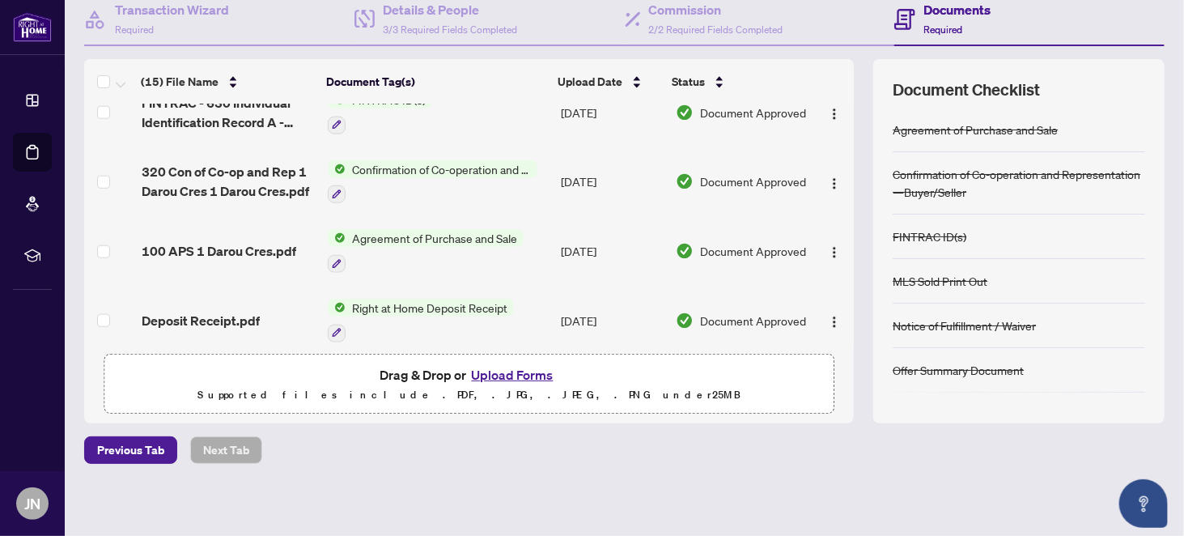
click at [489, 370] on button "Upload Forms" at bounding box center [512, 374] width 91 height 21
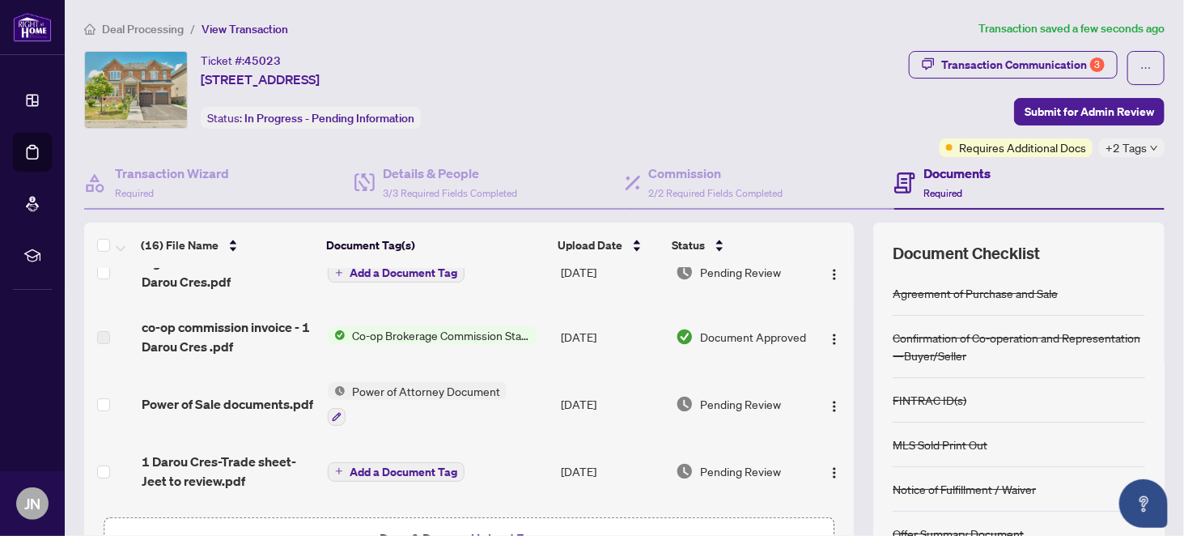
scroll to position [0, 0]
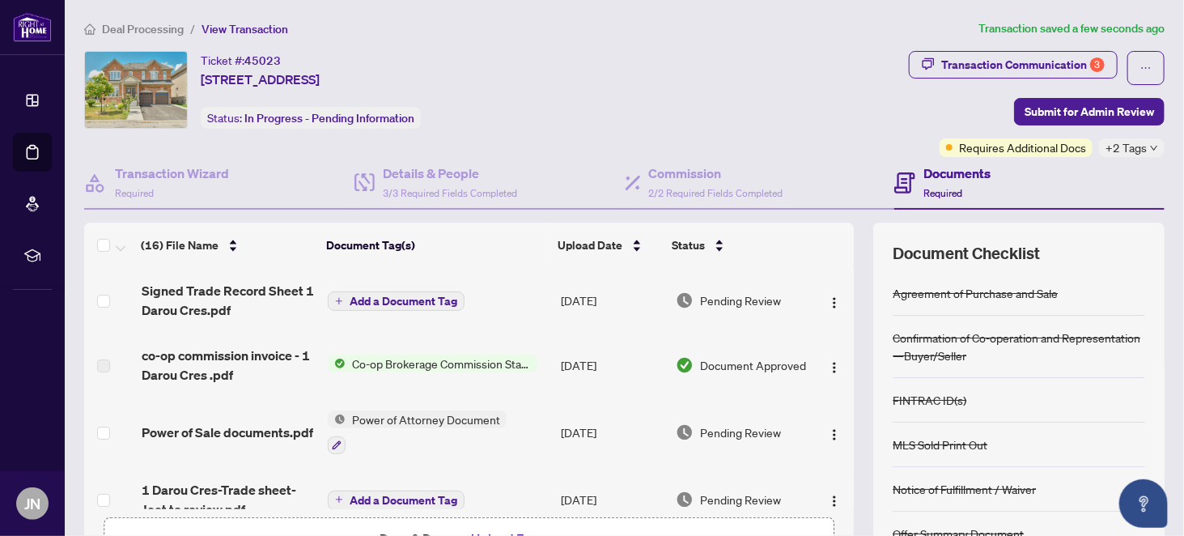
click at [422, 295] on span "Add a Document Tag" at bounding box center [404, 300] width 108 height 11
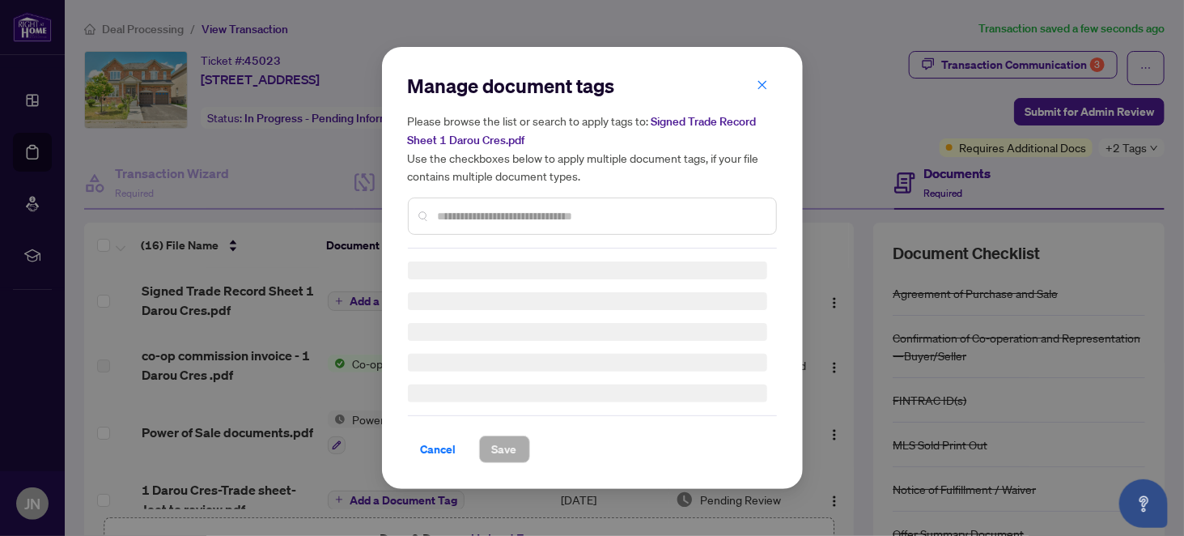
click at [458, 218] on div "Manage document tags Please browse the list or search to apply tags to: Signed …" at bounding box center [592, 268] width 369 height 390
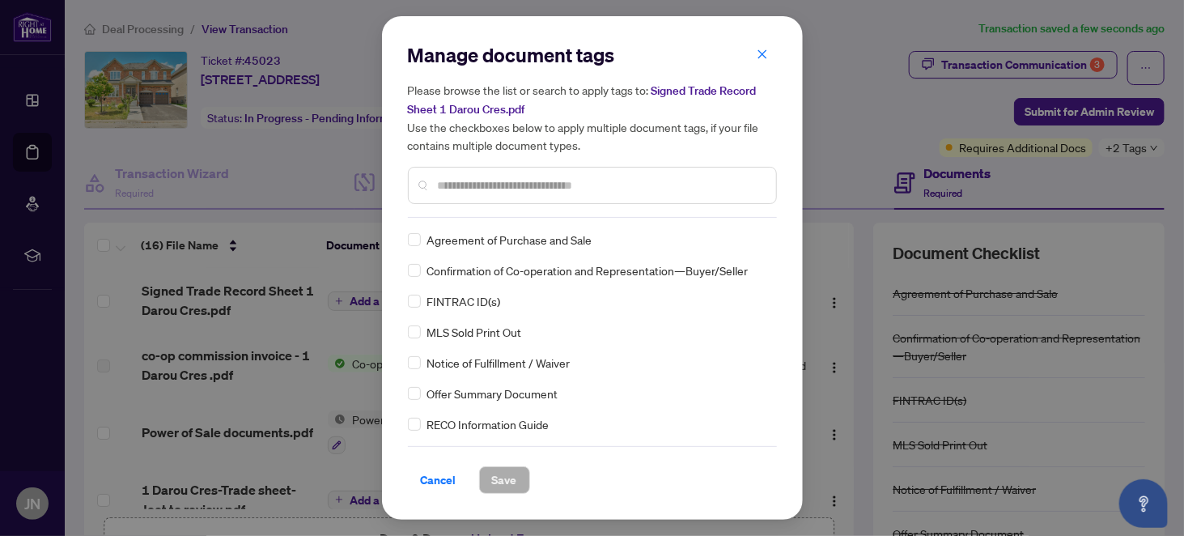
click at [441, 194] on div at bounding box center [592, 185] width 369 height 37
click at [432, 186] on div at bounding box center [592, 185] width 369 height 37
click at [456, 188] on input "text" at bounding box center [600, 185] width 325 height 18
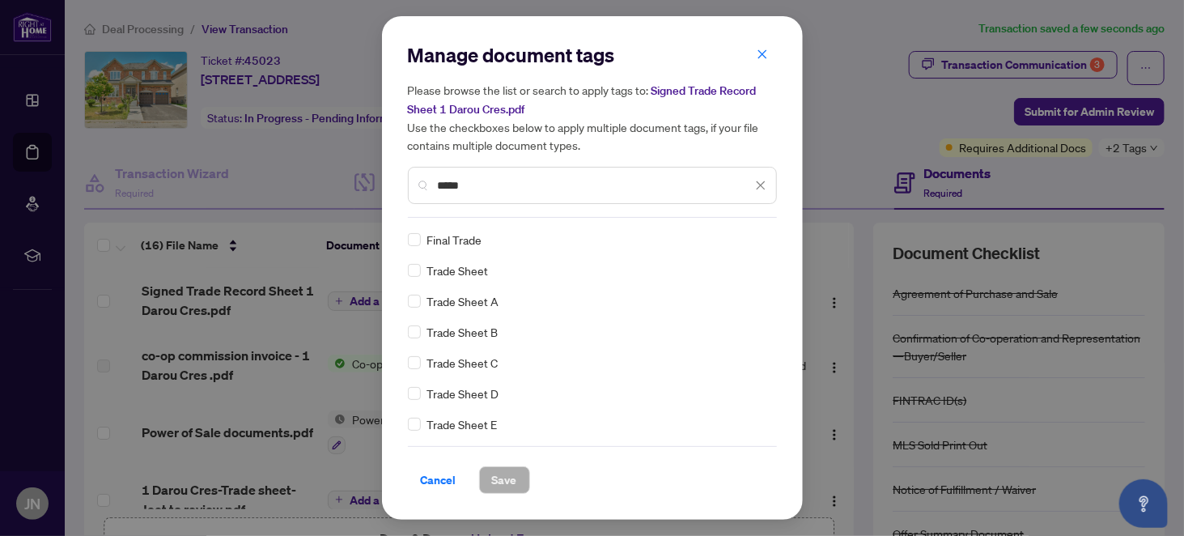
type input "*****"
click at [502, 477] on span "Save" at bounding box center [504, 480] width 25 height 26
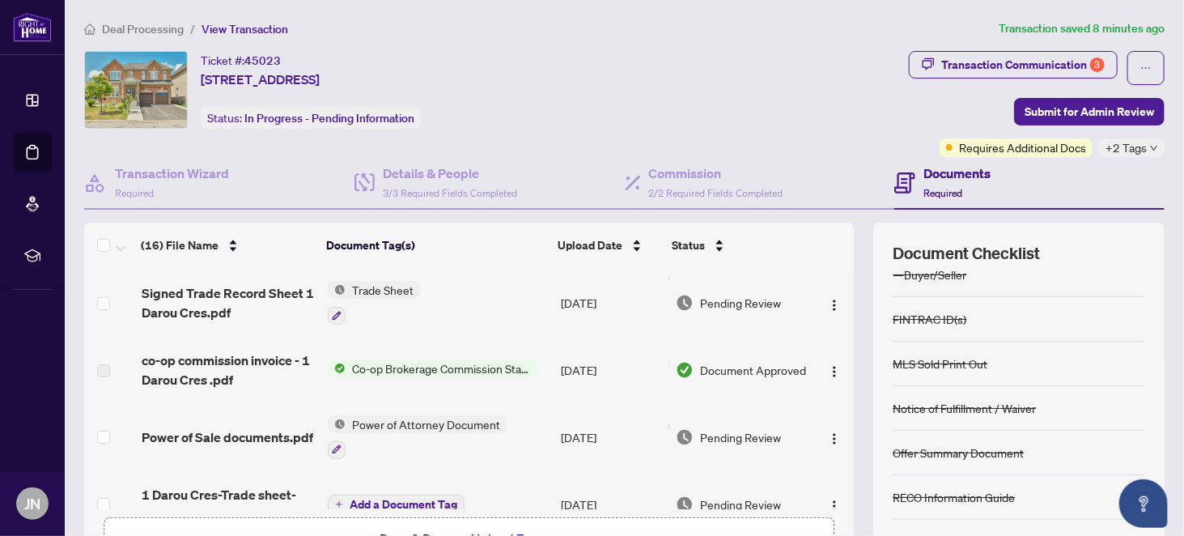
click at [141, 25] on span "Deal Processing" at bounding box center [143, 29] width 82 height 15
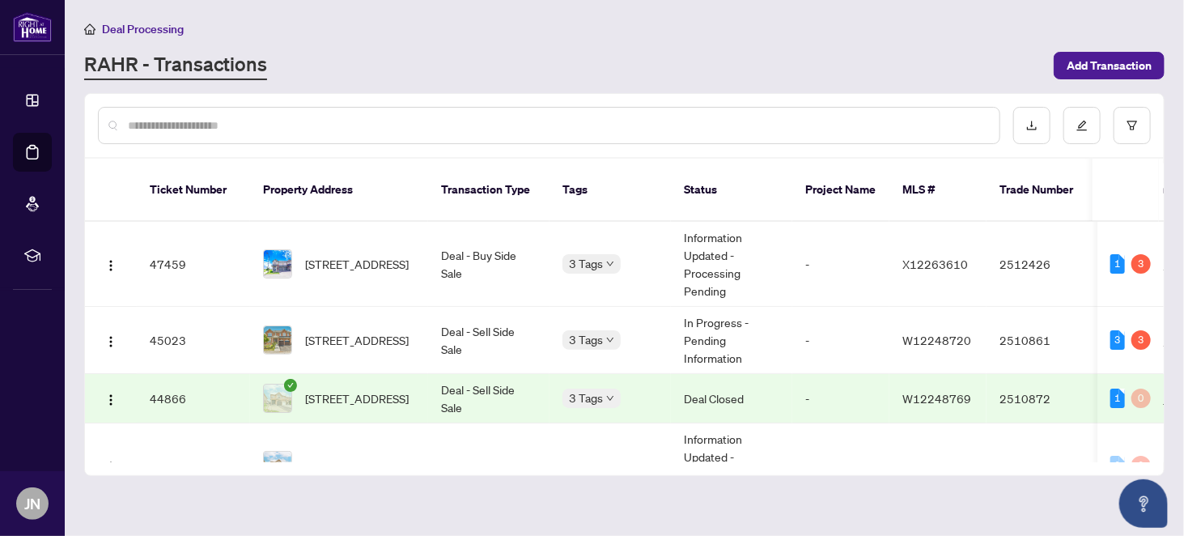
click at [787, 61] on div "RAHR - Transactions" at bounding box center [564, 65] width 960 height 29
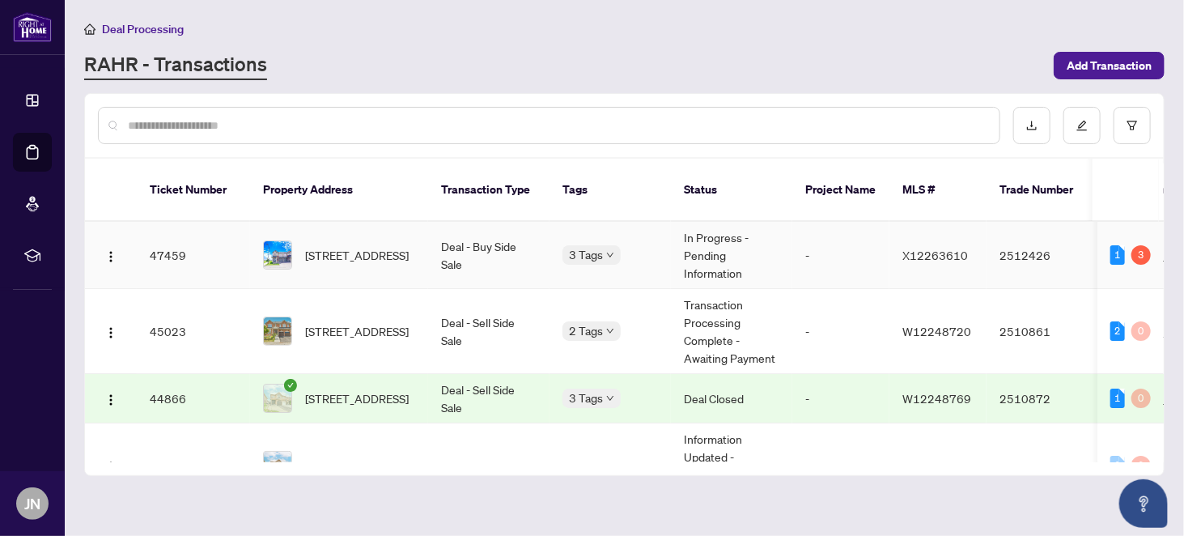
click at [341, 246] on span "[STREET_ADDRESS]" at bounding box center [357, 255] width 104 height 18
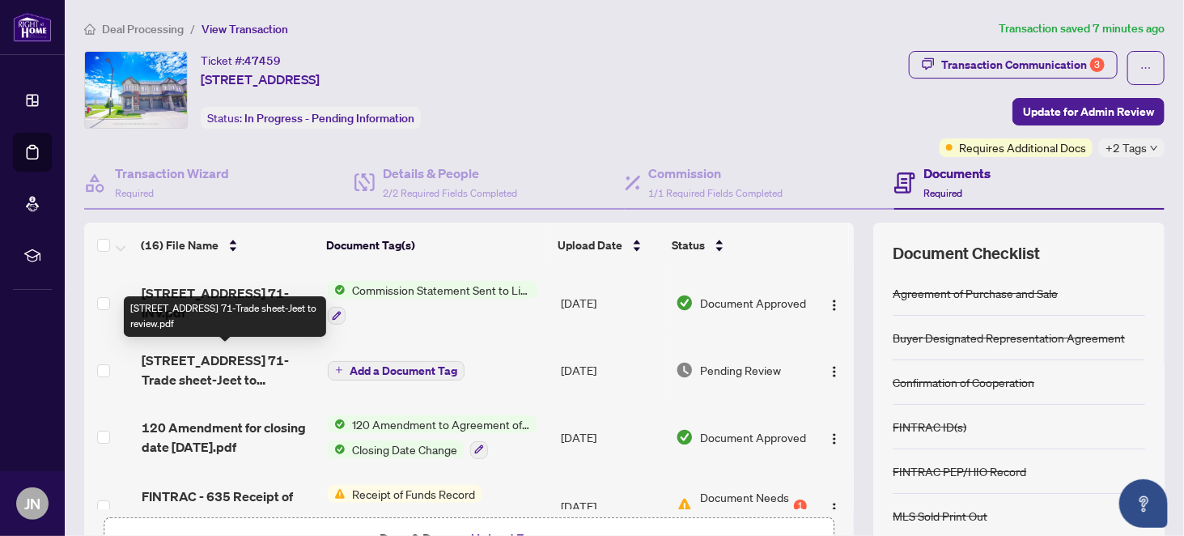
click at [241, 362] on span "[STREET_ADDRESS] 71-Trade sheet-Jeet to review.pdf" at bounding box center [228, 369] width 173 height 39
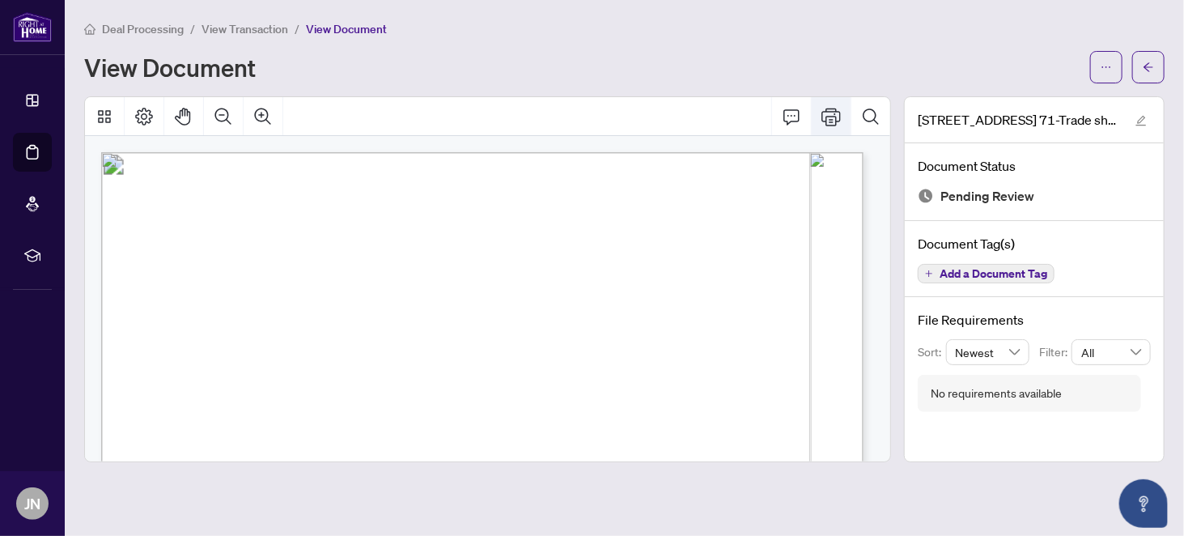
click at [833, 112] on icon "Print" at bounding box center [830, 116] width 19 height 19
click at [227, 32] on span "View Transaction" at bounding box center [244, 29] width 87 height 15
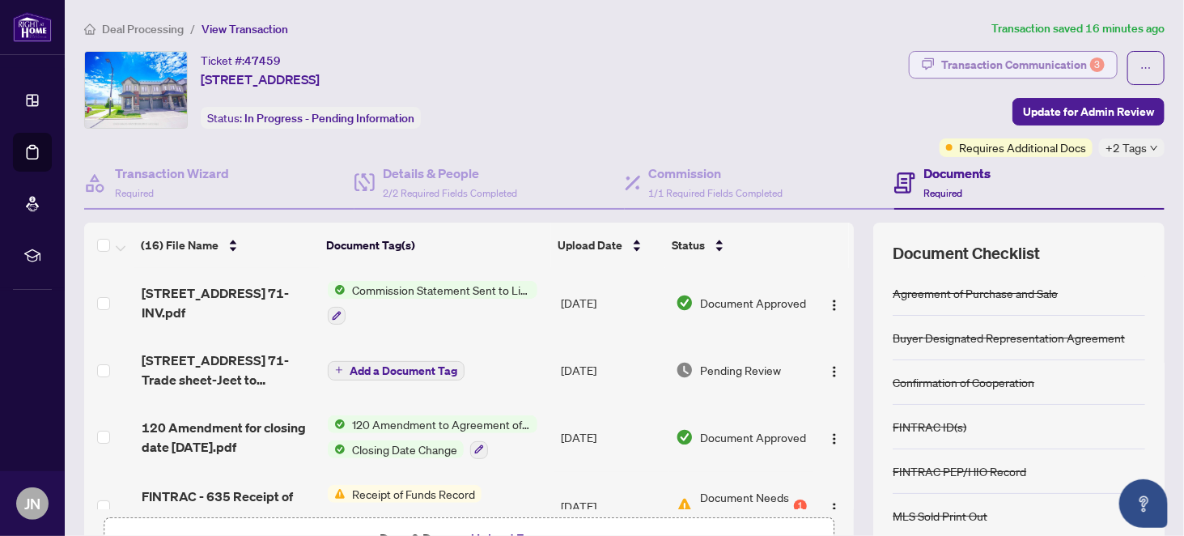
click at [1014, 53] on div "Transaction Communication 3" at bounding box center [1022, 65] width 163 height 26
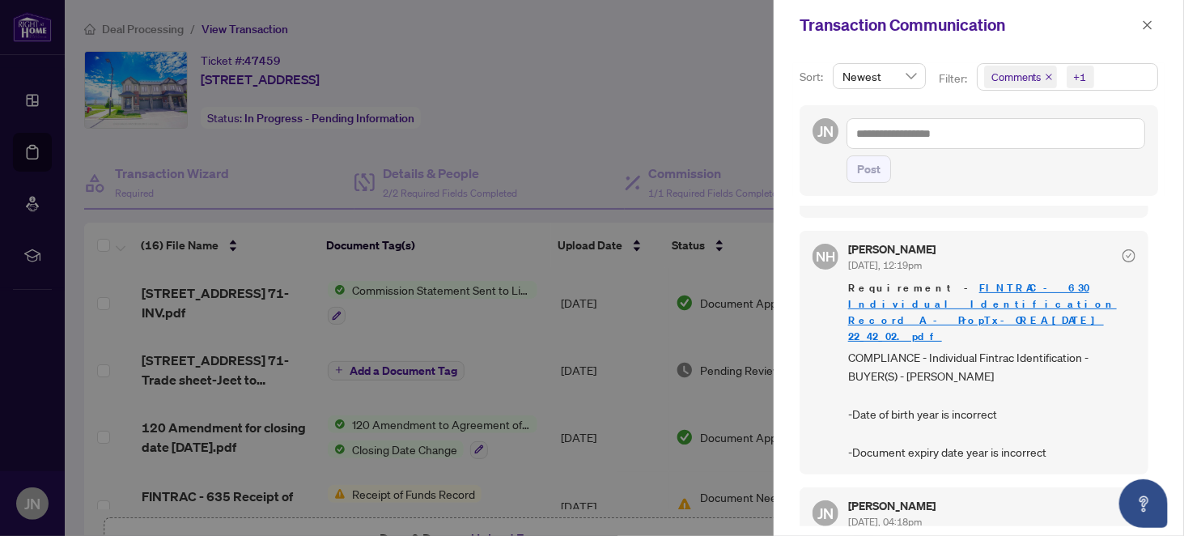
scroll to position [243, 0]
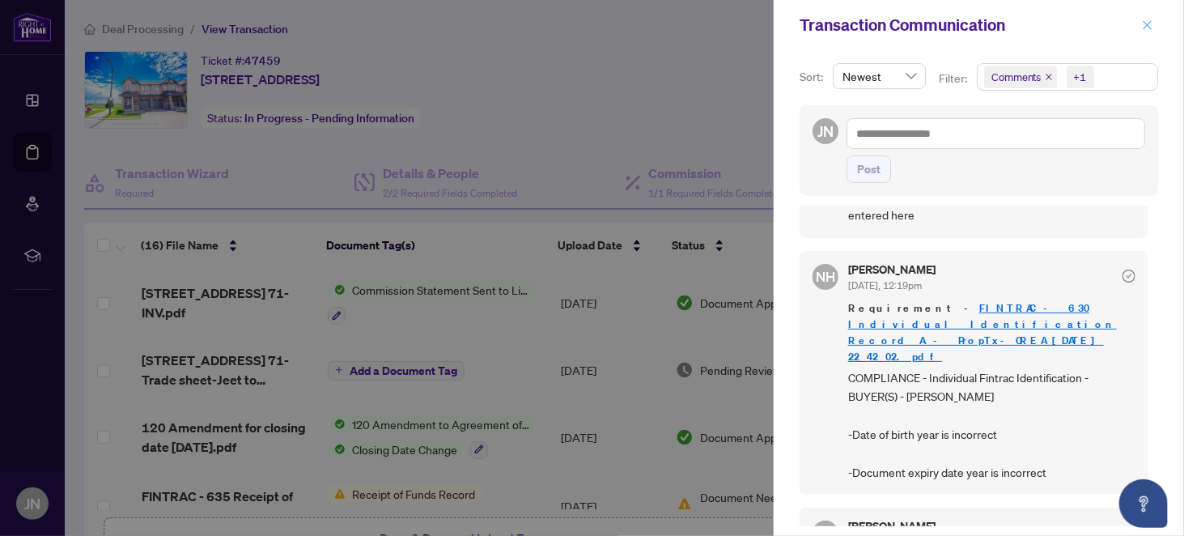
click at [1145, 24] on icon "close" at bounding box center [1147, 24] width 11 height 11
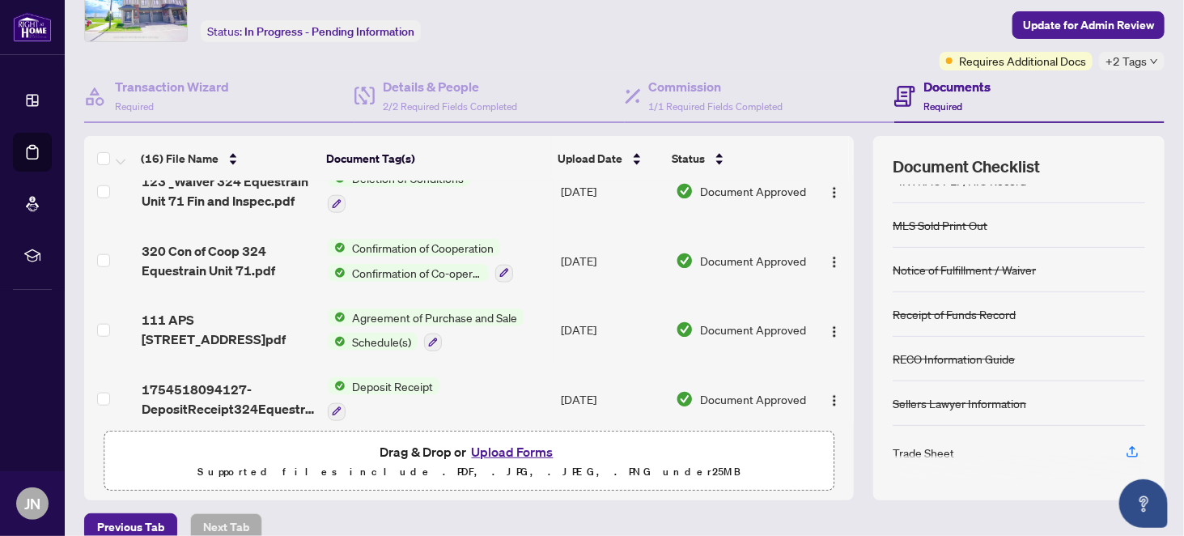
scroll to position [104, 0]
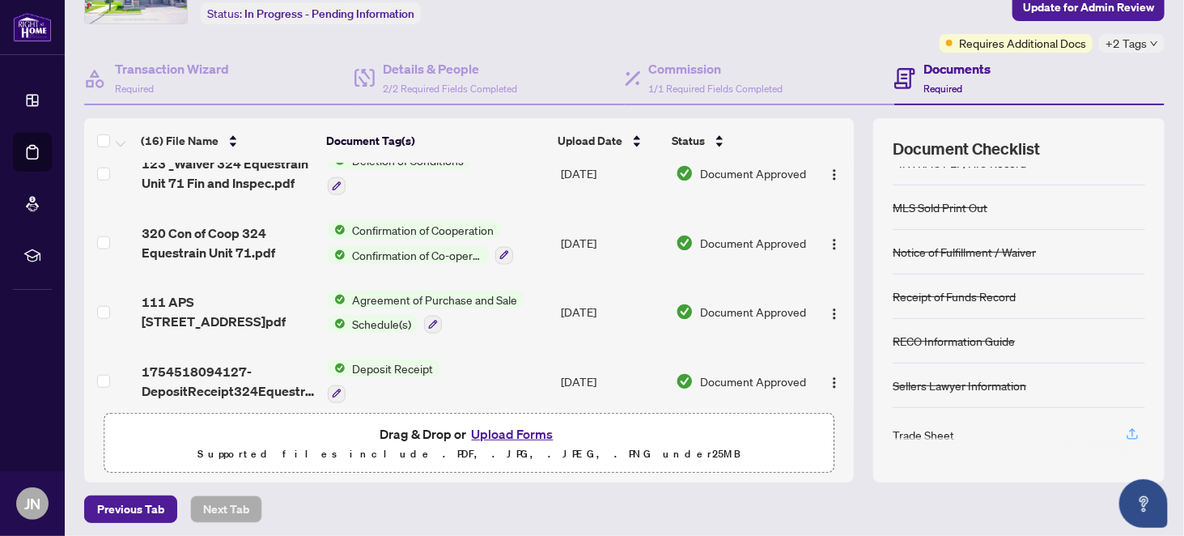
click at [1125, 426] on icon "button" at bounding box center [1132, 433] width 15 height 15
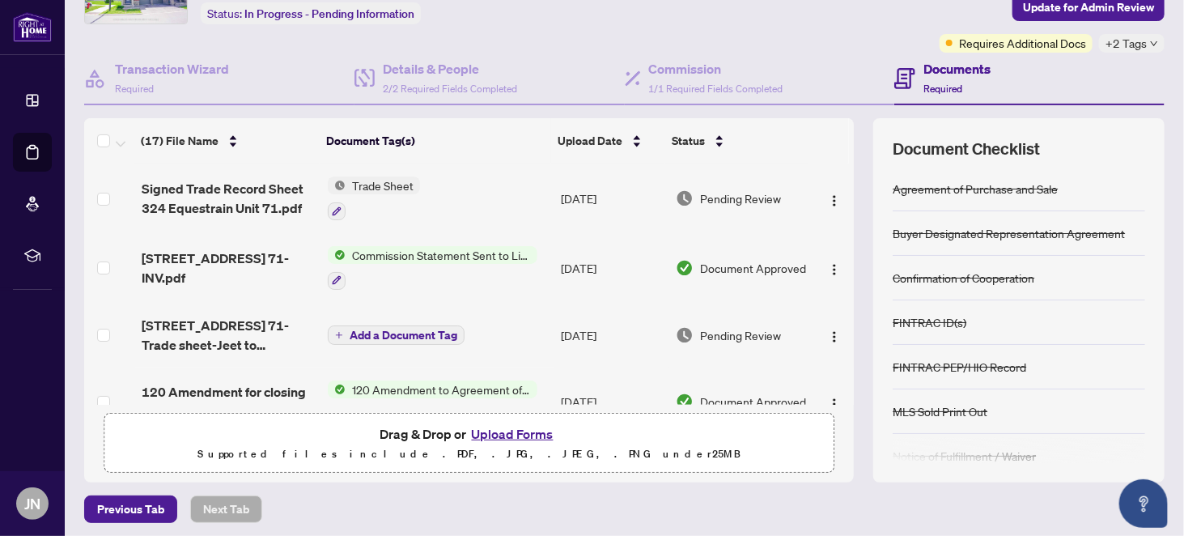
scroll to position [0, 0]
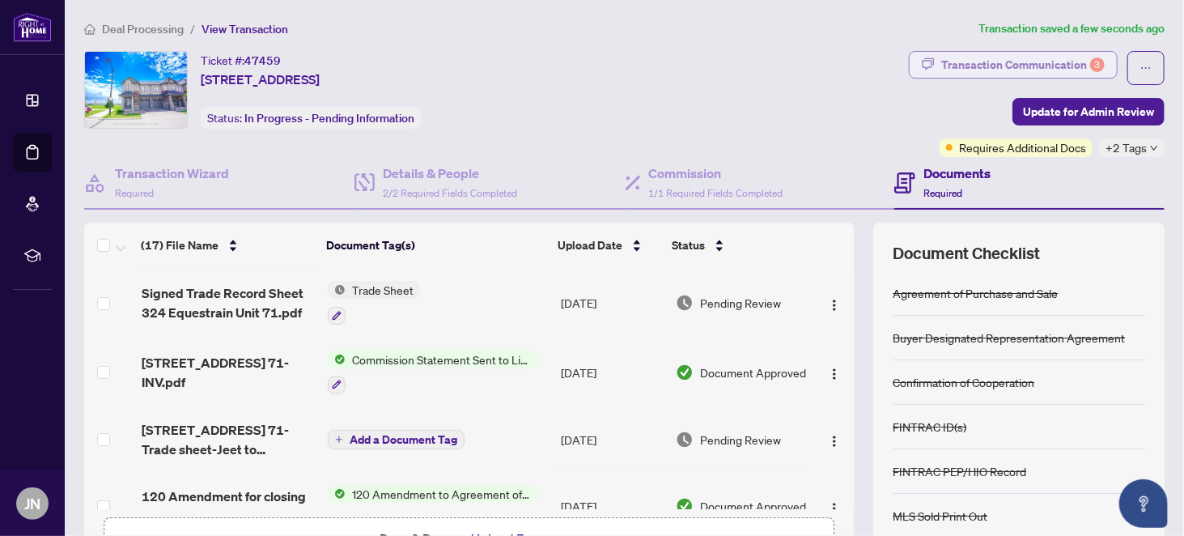
click at [986, 63] on div "Transaction Communication 3" at bounding box center [1022, 65] width 163 height 26
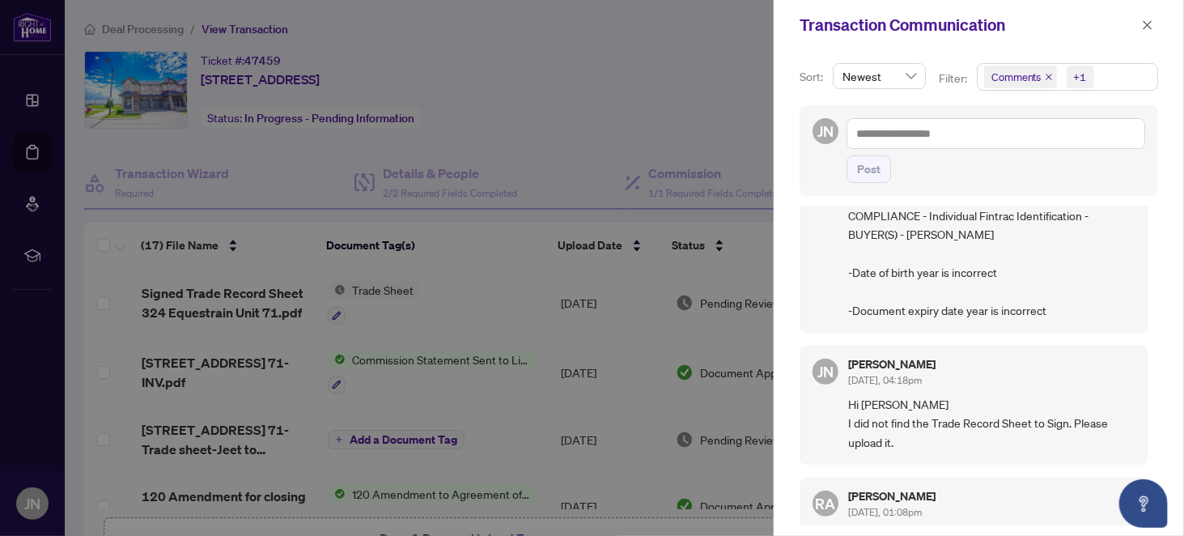
scroll to position [243, 0]
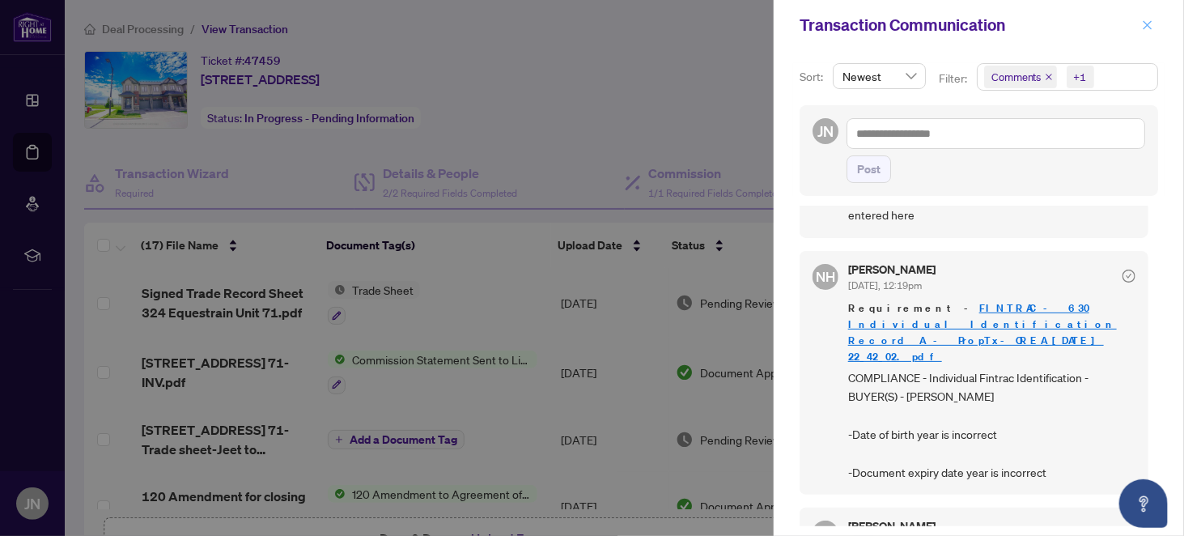
click at [1149, 26] on icon "close" at bounding box center [1147, 24] width 9 height 9
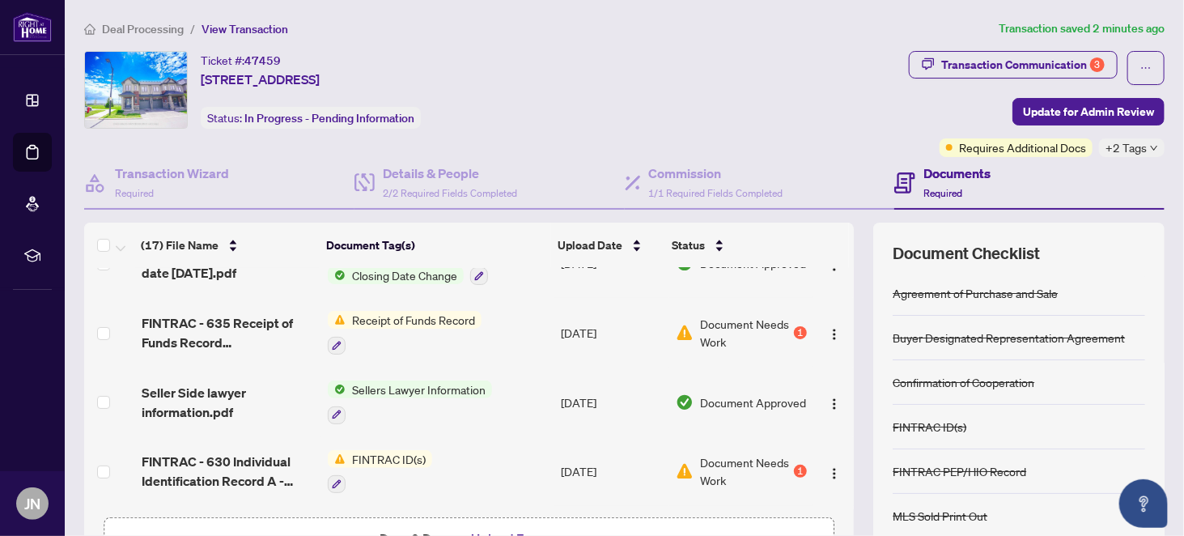
scroll to position [324, 0]
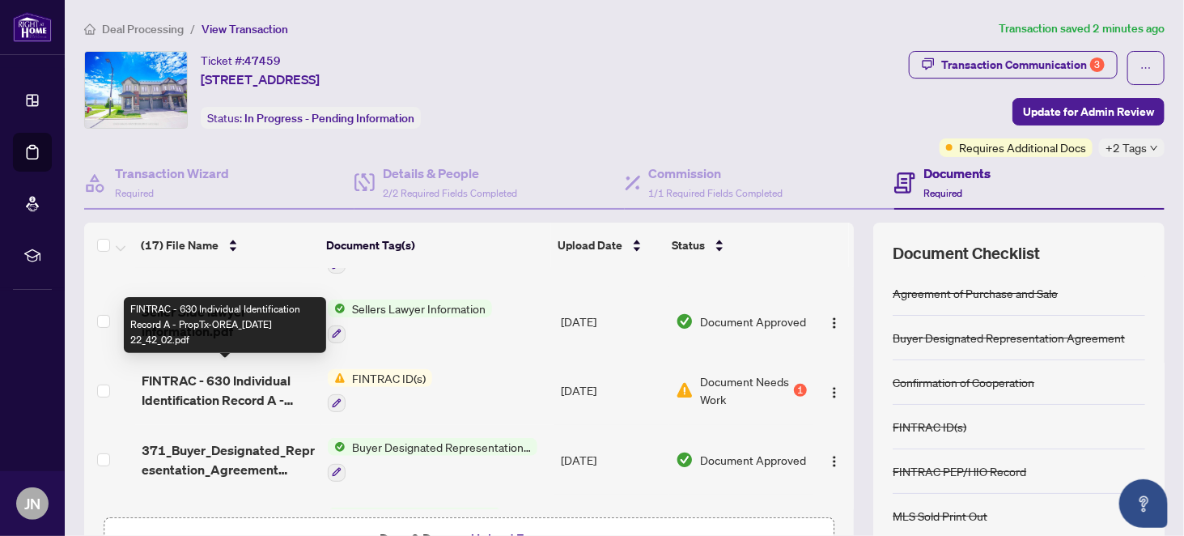
click at [197, 382] on span "FINTRAC - 630 Individual Identification Record A - PropTx-OREA_[DATE] 22_42_02.…" at bounding box center [228, 390] width 173 height 39
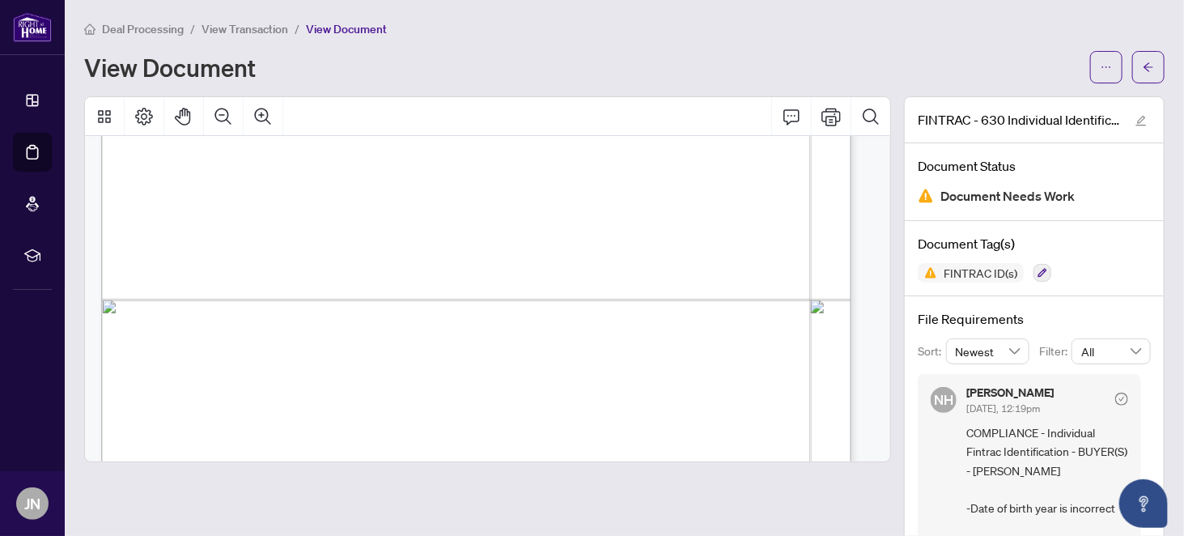
scroll to position [728, 0]
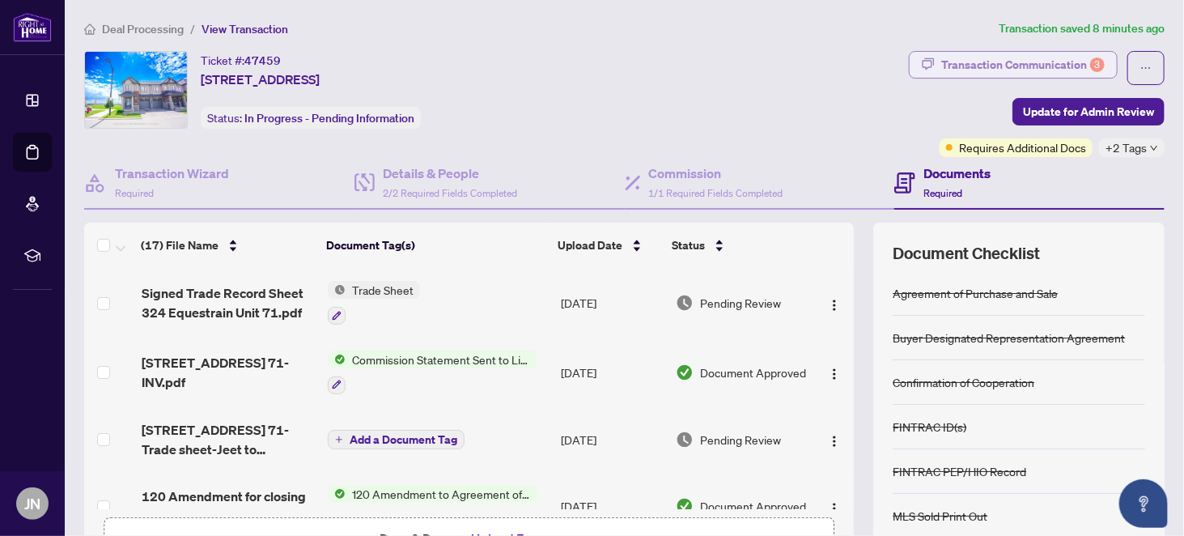
click at [1024, 67] on div "Transaction Communication 3" at bounding box center [1022, 65] width 163 height 26
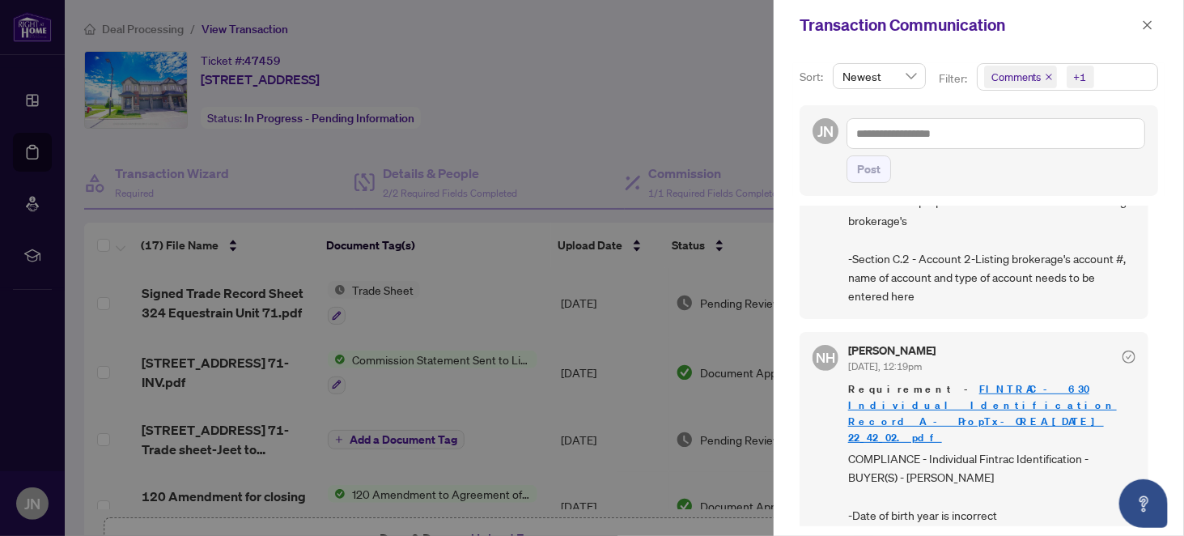
scroll to position [243, 0]
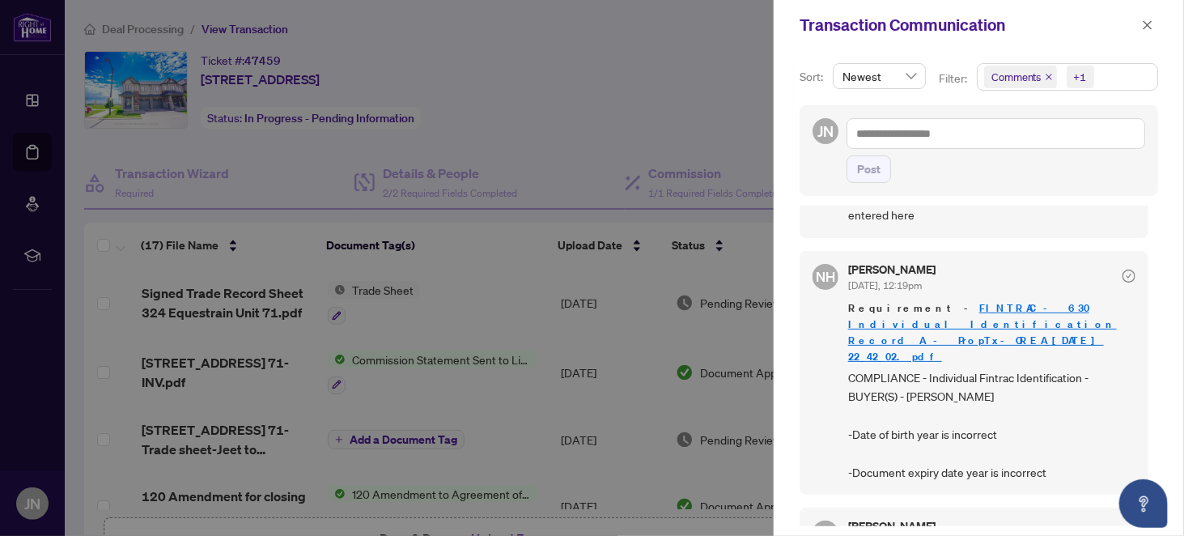
click at [100, 272] on div at bounding box center [592, 268] width 1184 height 536
click at [1150, 25] on icon "close" at bounding box center [1147, 24] width 11 height 11
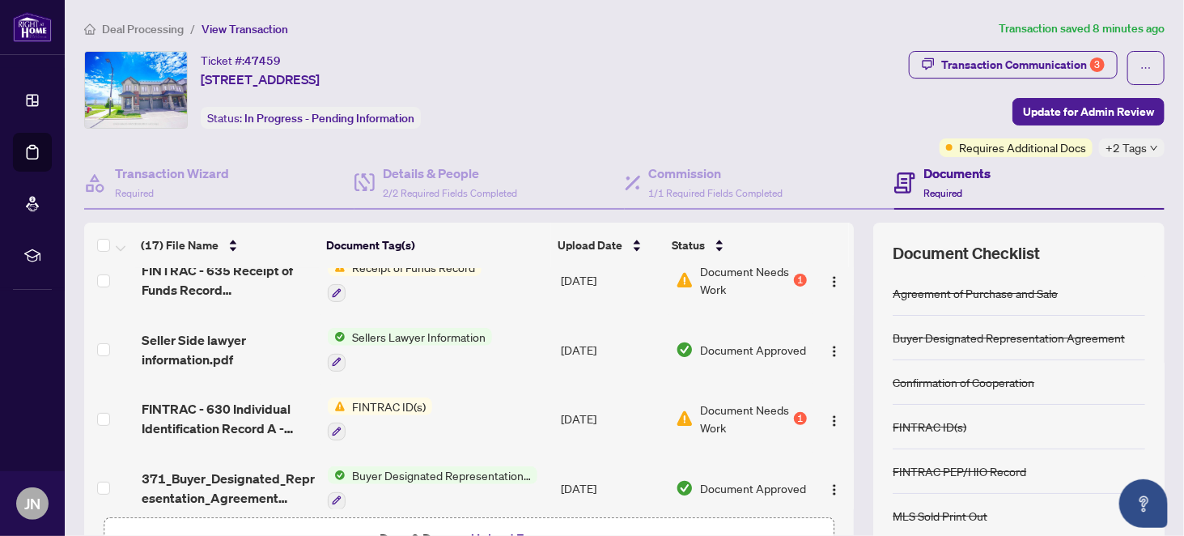
scroll to position [324, 0]
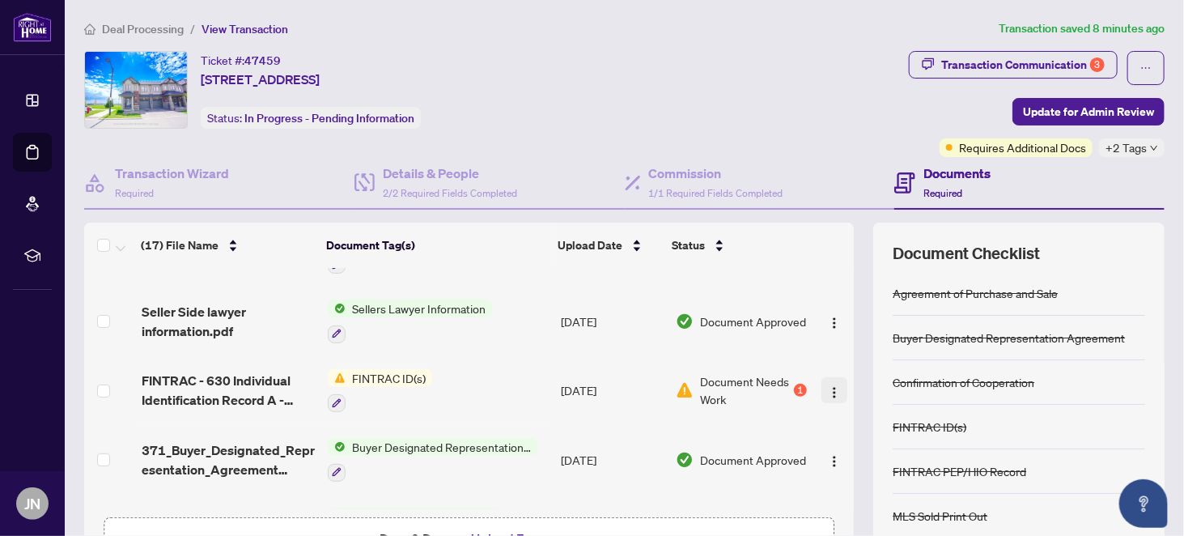
click at [828, 386] on img "button" at bounding box center [834, 392] width 13 height 13
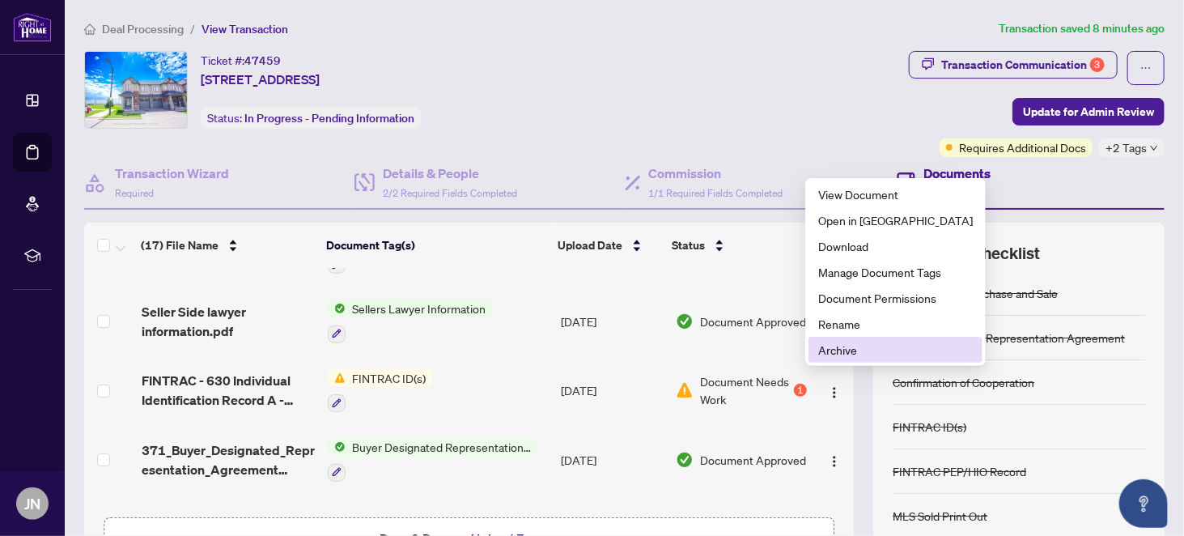
click at [848, 350] on span "Archive" at bounding box center [895, 350] width 155 height 18
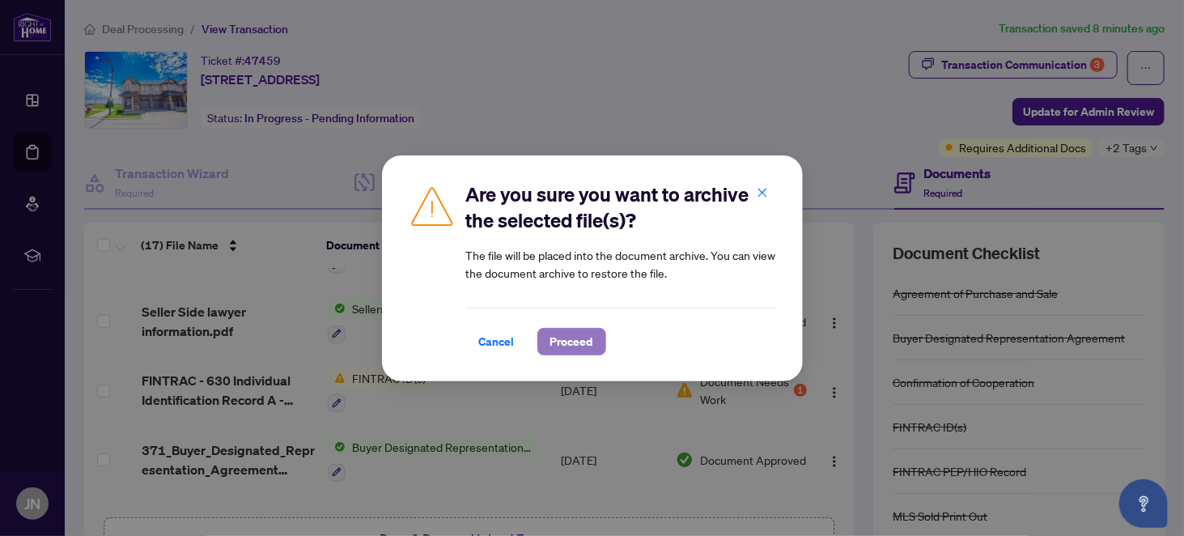
click at [567, 340] on span "Proceed" at bounding box center [571, 342] width 43 height 26
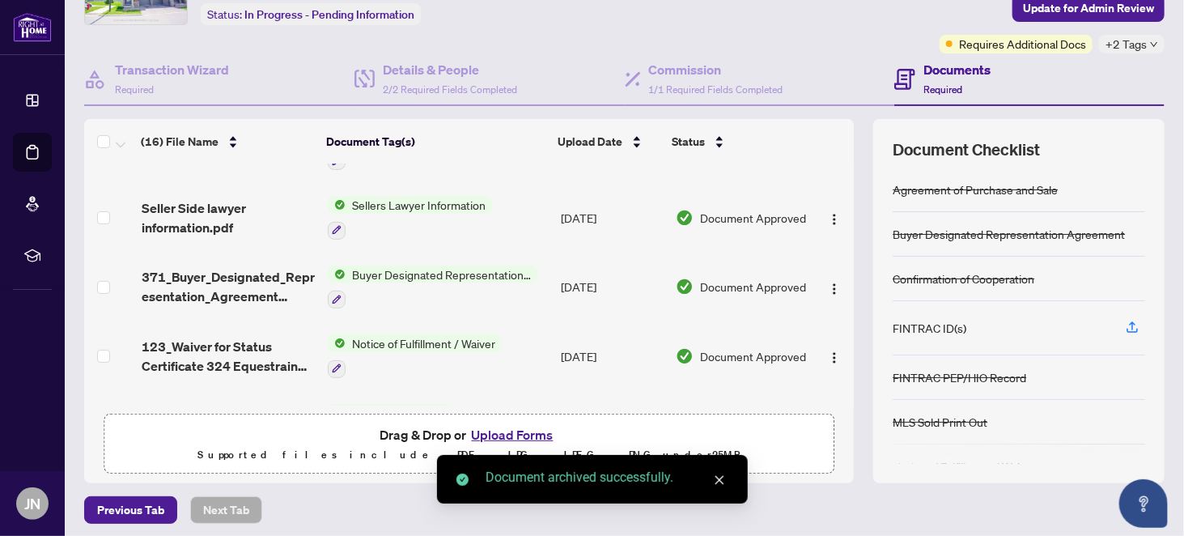
scroll to position [162, 0]
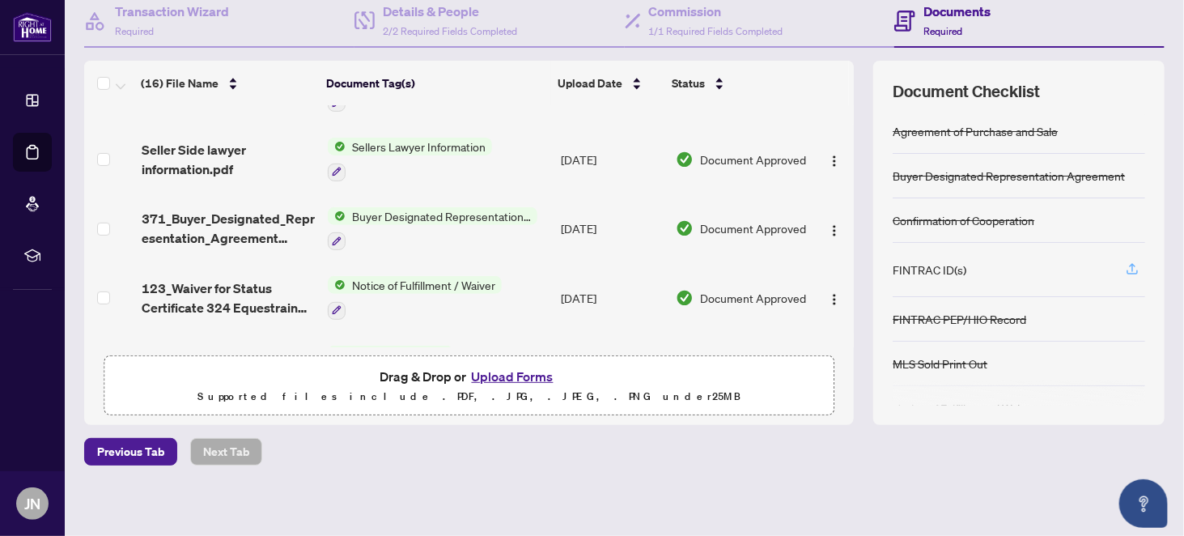
click at [1125, 264] on icon "button" at bounding box center [1132, 268] width 15 height 15
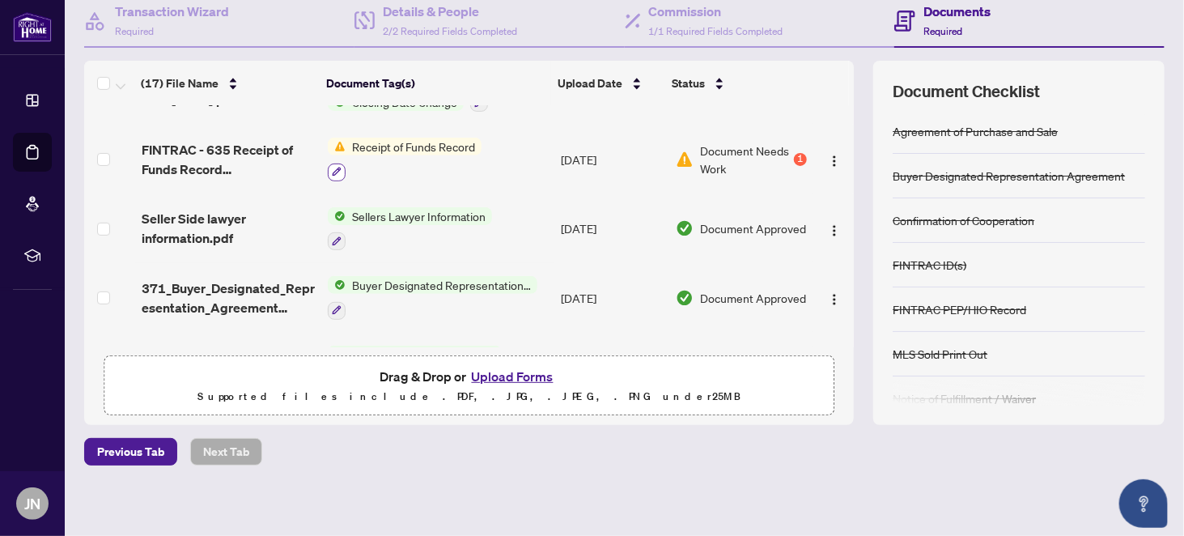
click at [333, 168] on icon "button" at bounding box center [337, 172] width 9 height 9
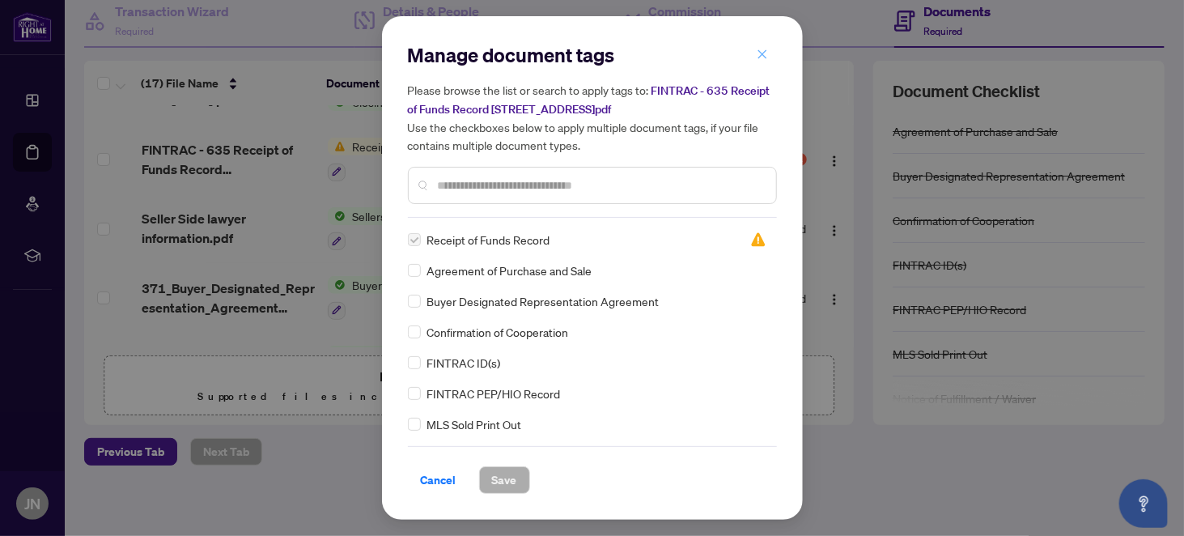
click at [765, 53] on icon "close" at bounding box center [762, 54] width 11 height 11
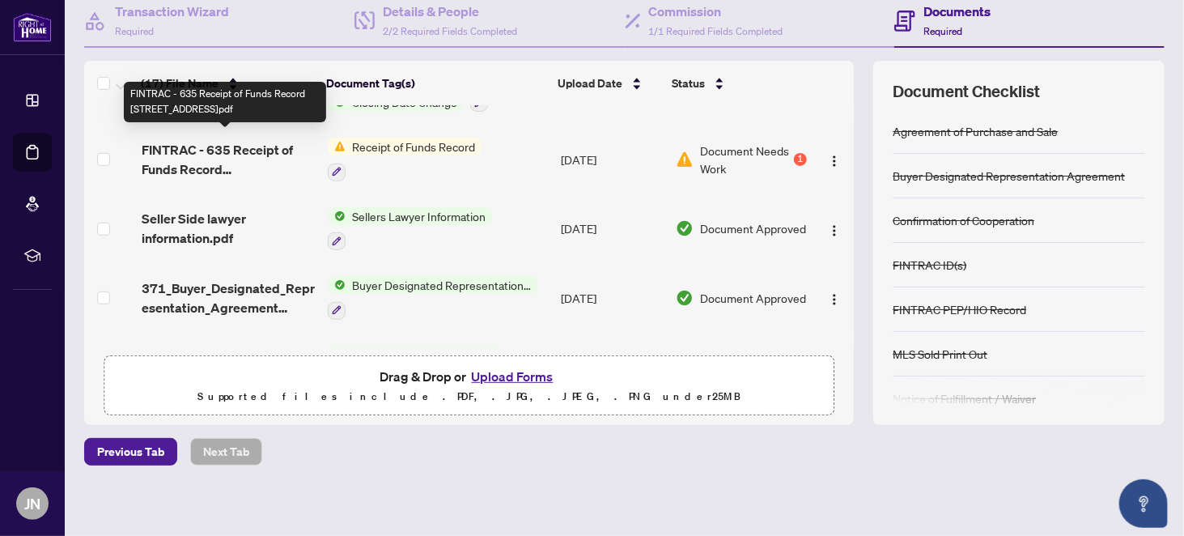
click at [231, 143] on span "FINTRAC - 635 Receipt of Funds Record [STREET_ADDRESS]pdf" at bounding box center [228, 159] width 173 height 39
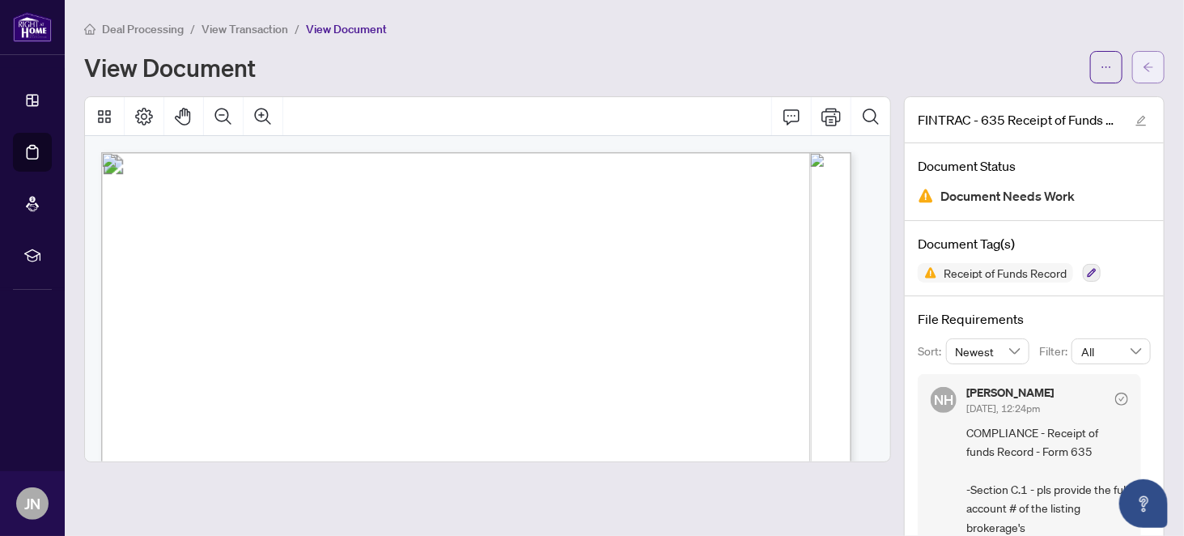
click at [1143, 61] on icon "arrow-left" at bounding box center [1148, 66] width 11 height 11
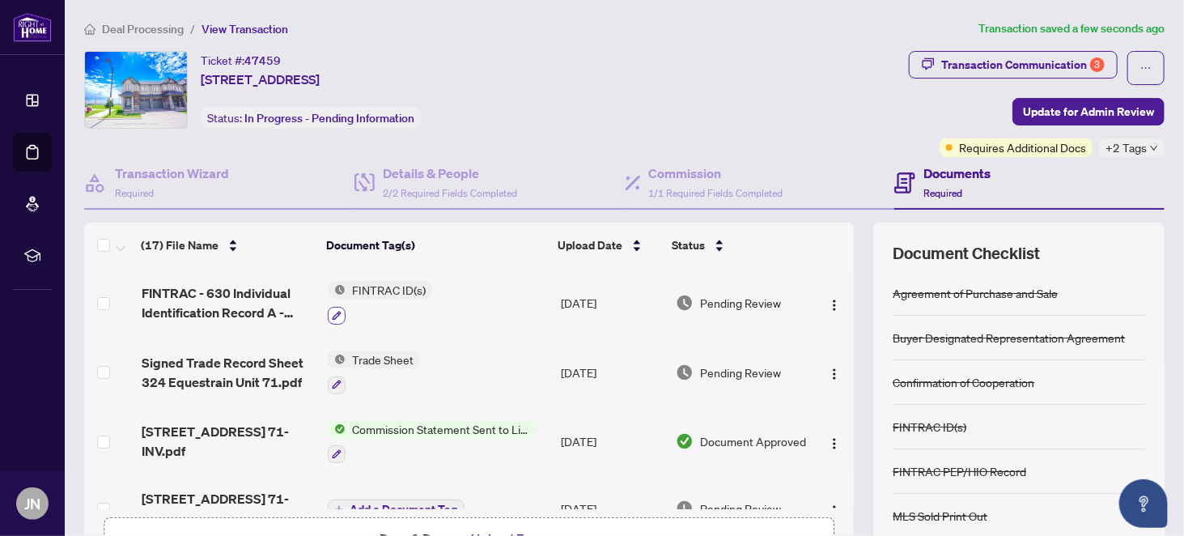
click at [333, 313] on icon "button" at bounding box center [337, 315] width 9 height 9
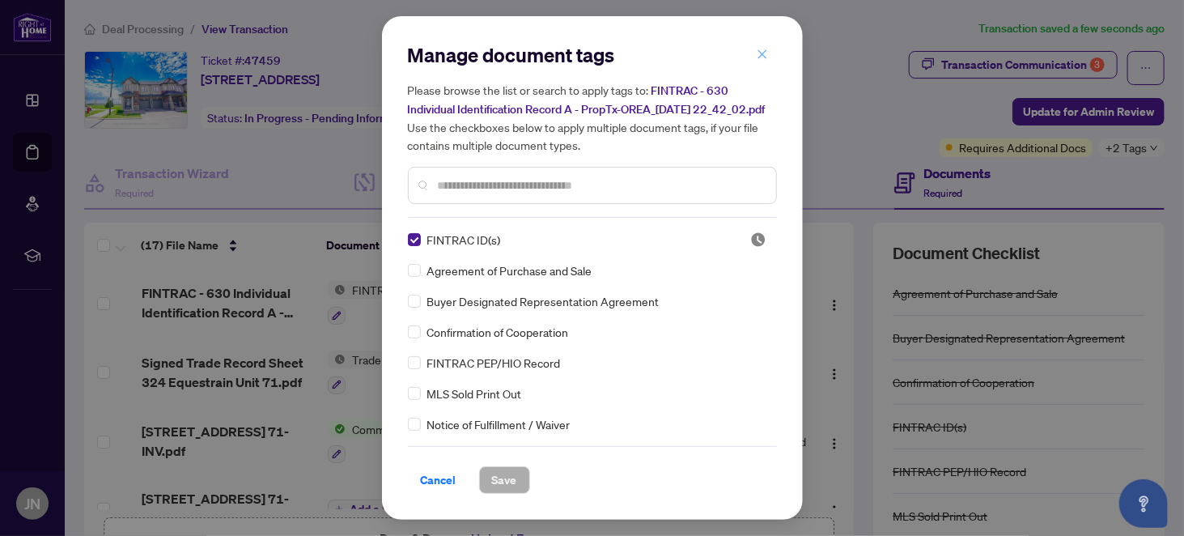
click at [761, 49] on icon "close" at bounding box center [762, 54] width 11 height 11
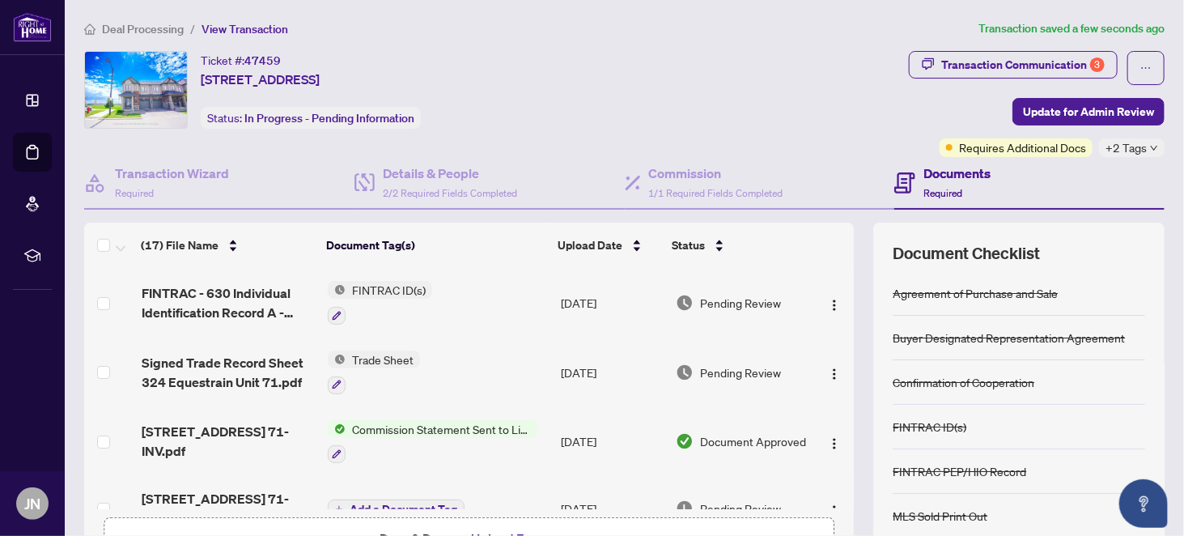
click at [366, 285] on span "FINTRAC ID(s)" at bounding box center [389, 290] width 87 height 18
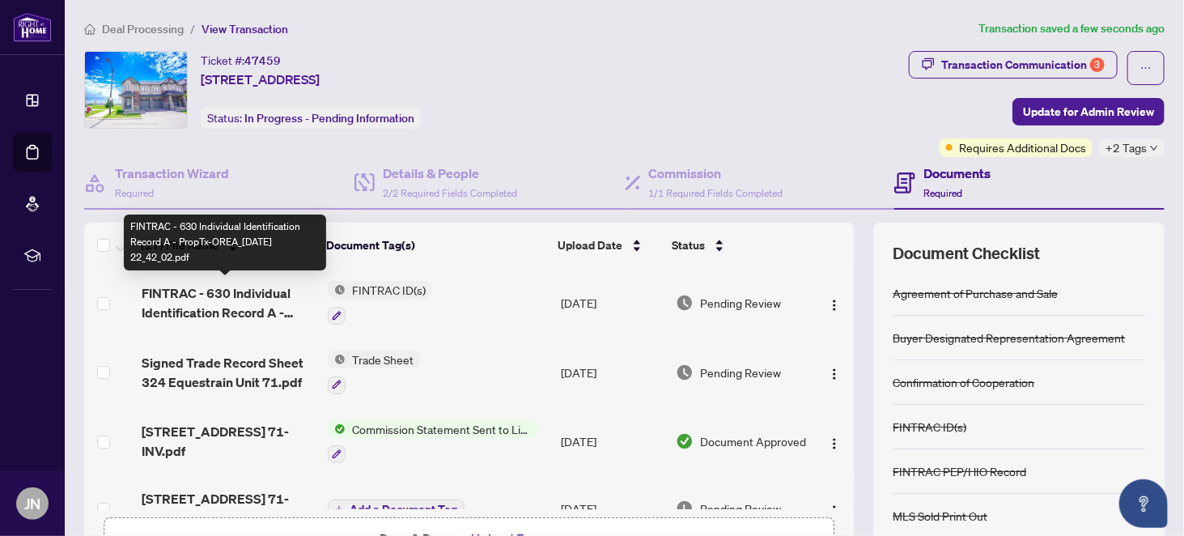
click at [214, 290] on span "FINTRAC - 630 Individual Identification Record A - PropTx-OREA_[DATE] 22_42_02.…" at bounding box center [228, 302] width 173 height 39
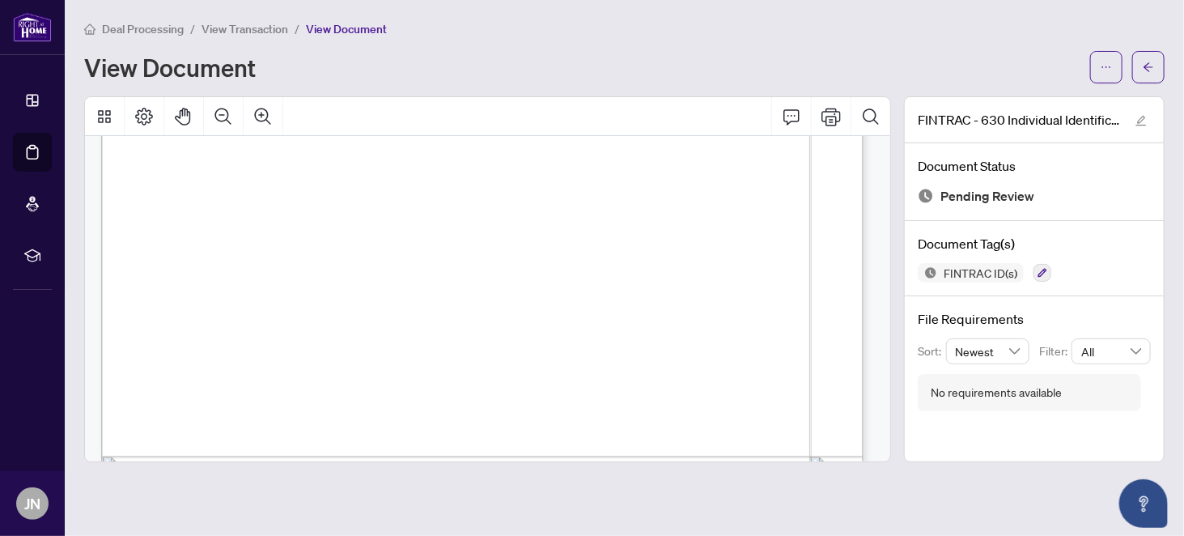
scroll to position [324, 0]
click at [1151, 62] on icon "arrow-left" at bounding box center [1148, 66] width 11 height 11
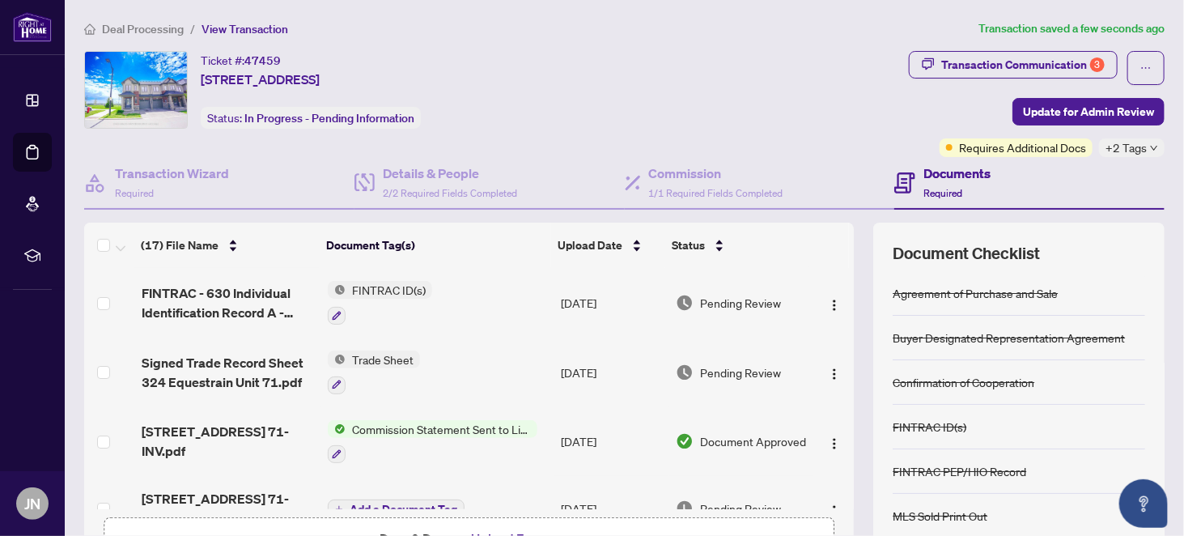
click at [138, 23] on span "Deal Processing" at bounding box center [143, 29] width 82 height 15
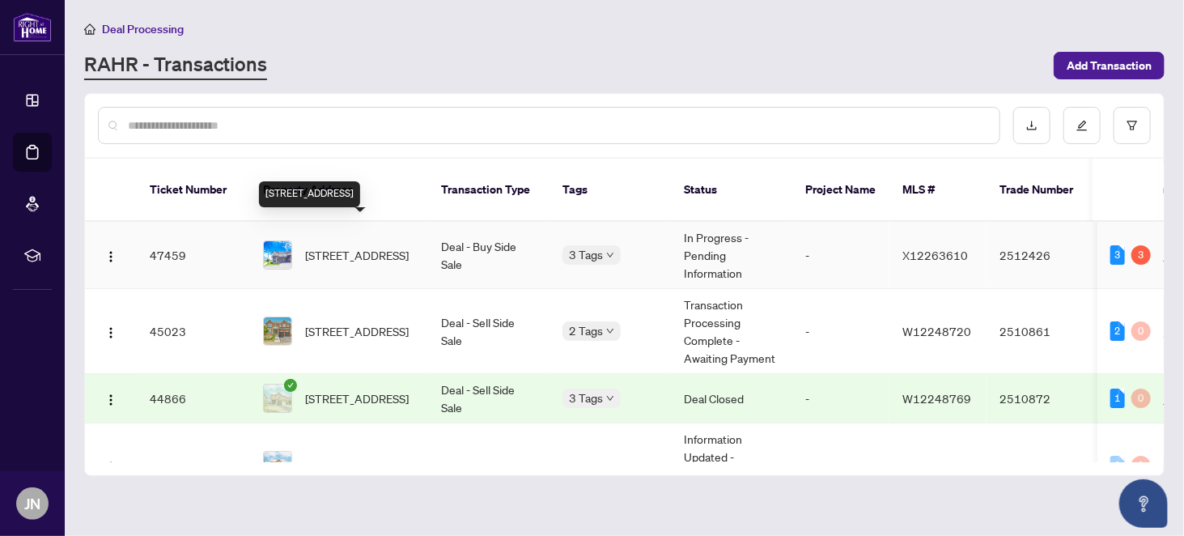
click at [347, 246] on span "[STREET_ADDRESS]" at bounding box center [357, 255] width 104 height 18
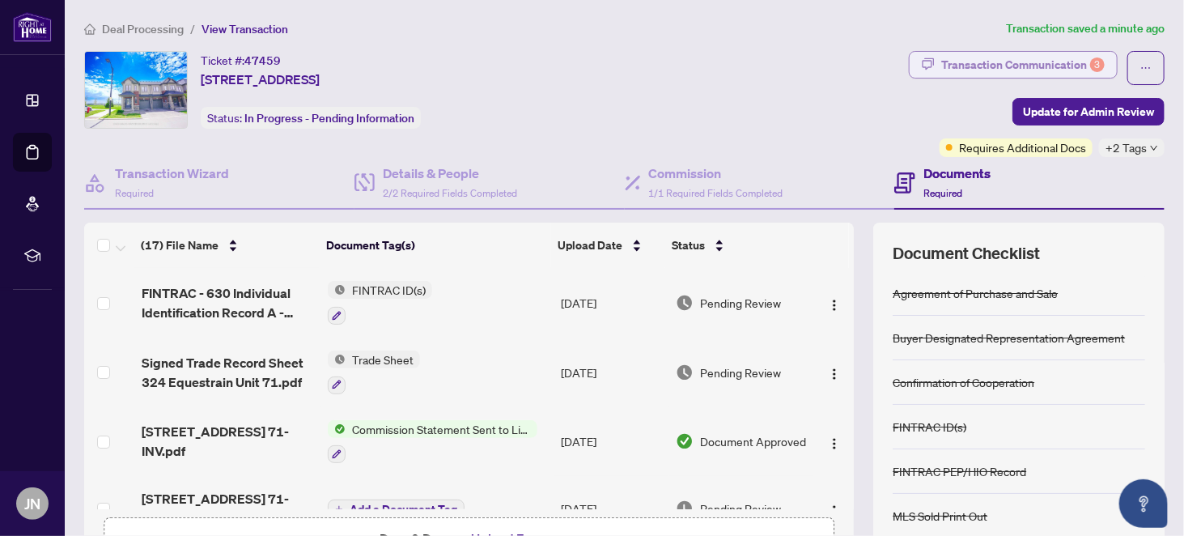
click at [999, 63] on div "Transaction Communication 3" at bounding box center [1022, 65] width 163 height 26
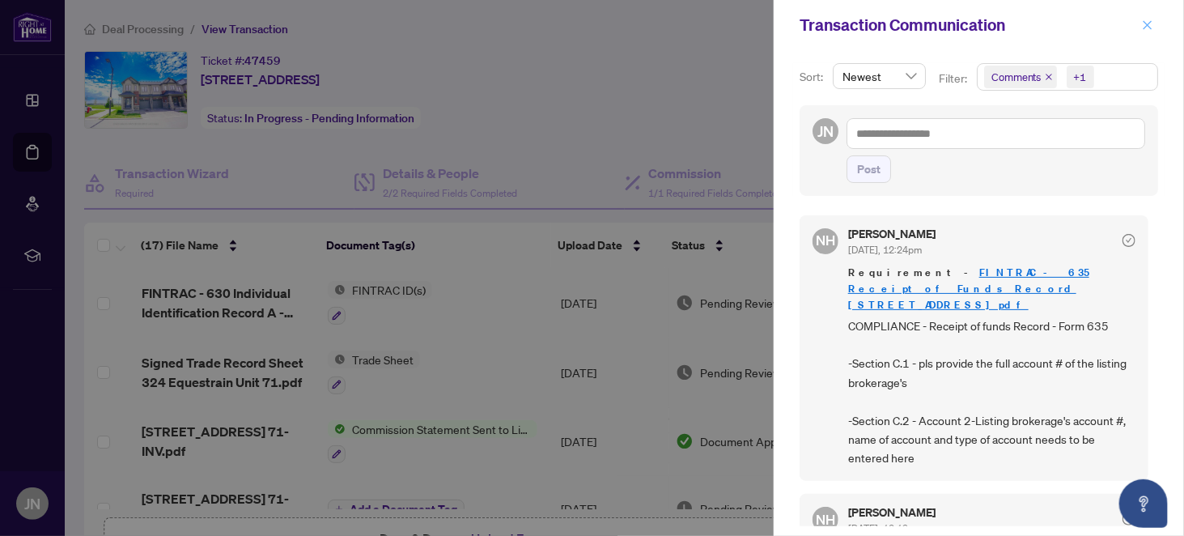
click at [1149, 21] on icon "close" at bounding box center [1147, 24] width 11 height 11
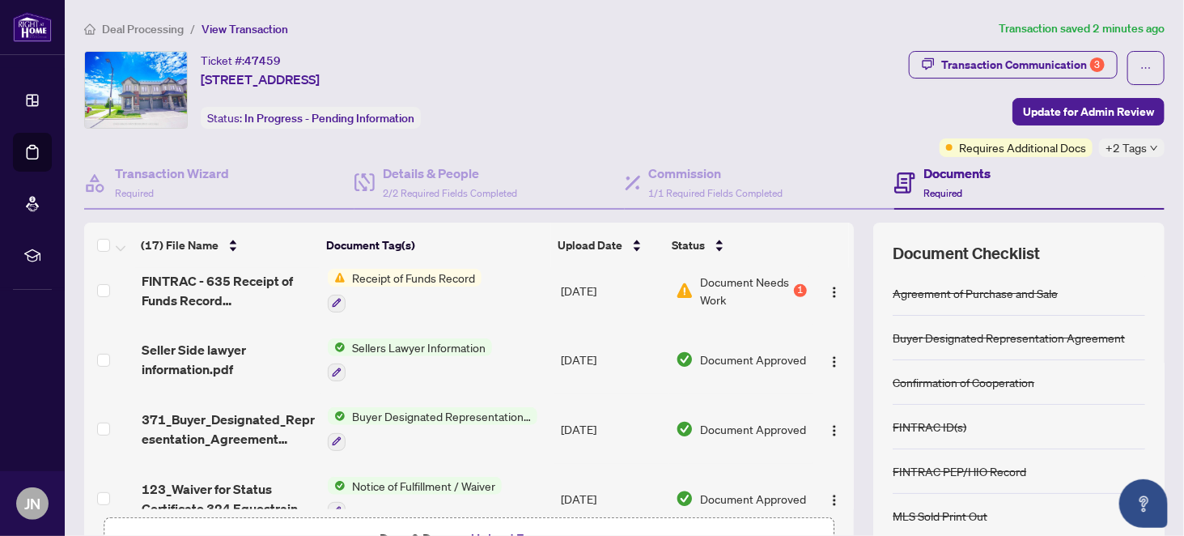
scroll to position [274, 0]
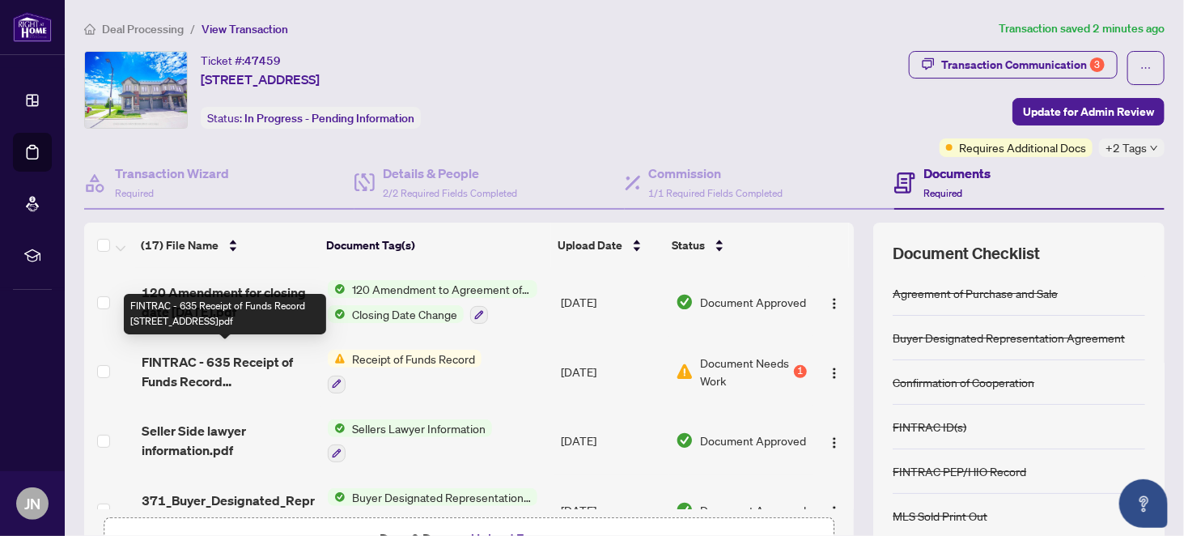
click at [181, 352] on span "FINTRAC - 635 Receipt of Funds Record [STREET_ADDRESS]pdf" at bounding box center [228, 371] width 173 height 39
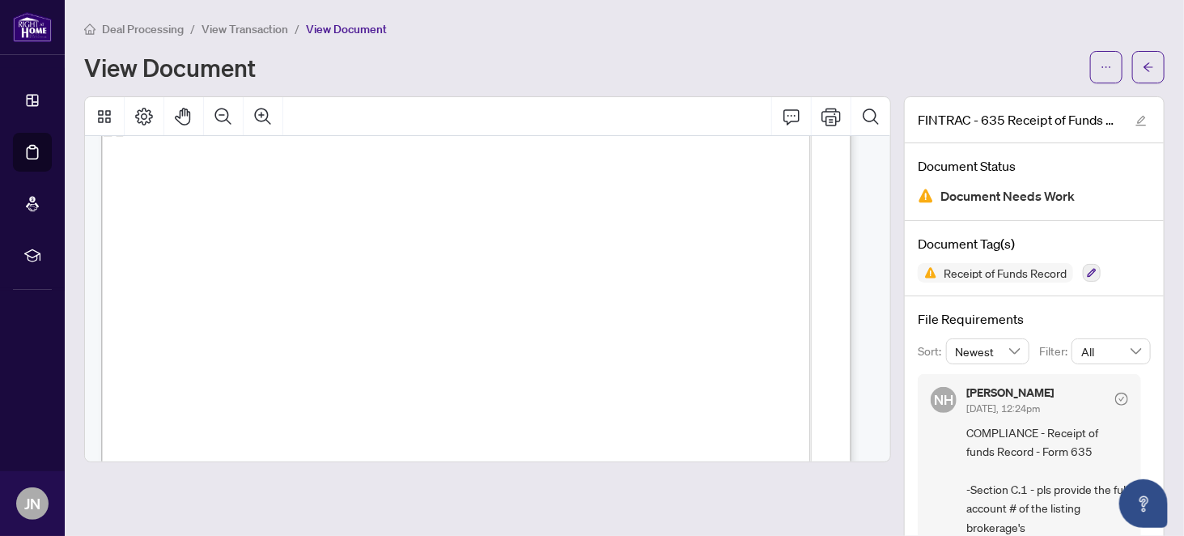
scroll to position [1052, 0]
click at [247, 29] on span "View Transaction" at bounding box center [244, 29] width 87 height 15
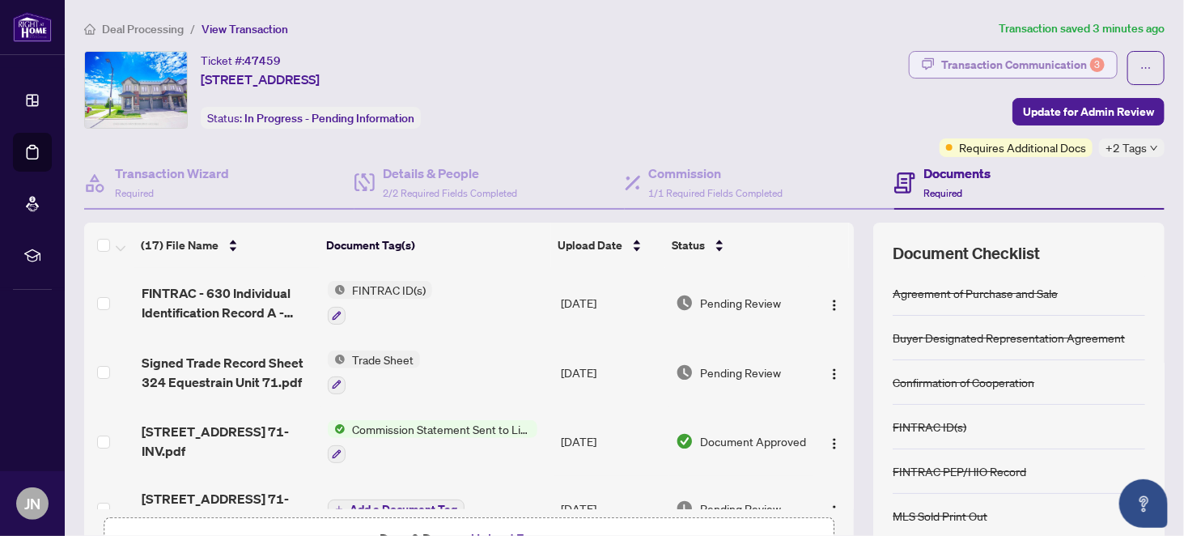
click at [1002, 58] on div "Transaction Communication 3" at bounding box center [1022, 65] width 163 height 26
